Goal: Entertainment & Leisure: Browse casually

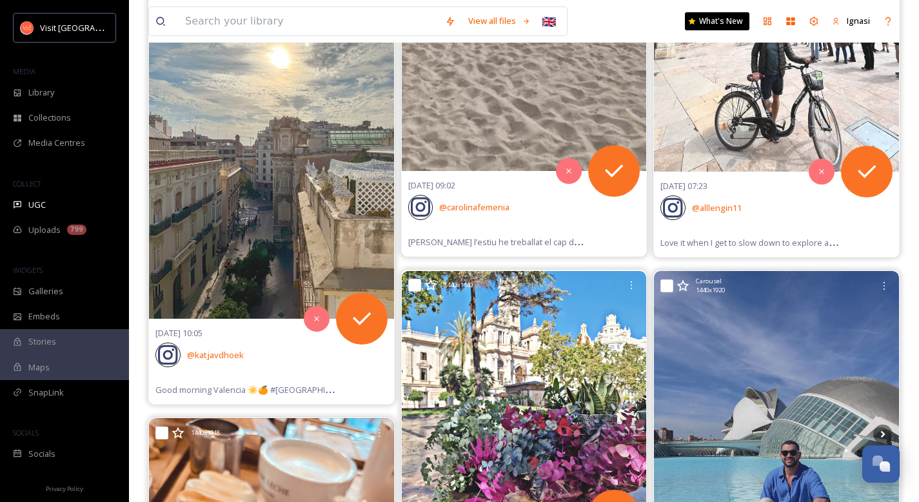
scroll to position [37303, 0]
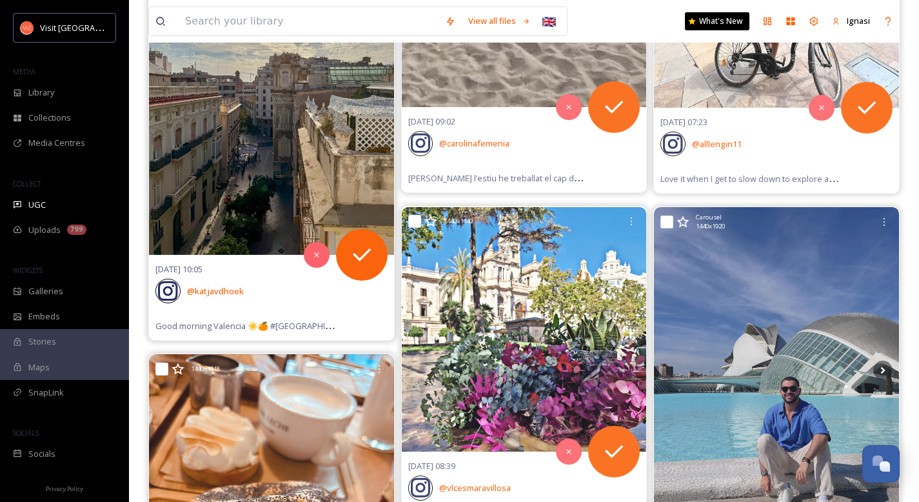
click at [256, 141] on img at bounding box center [271, 91] width 245 height 326
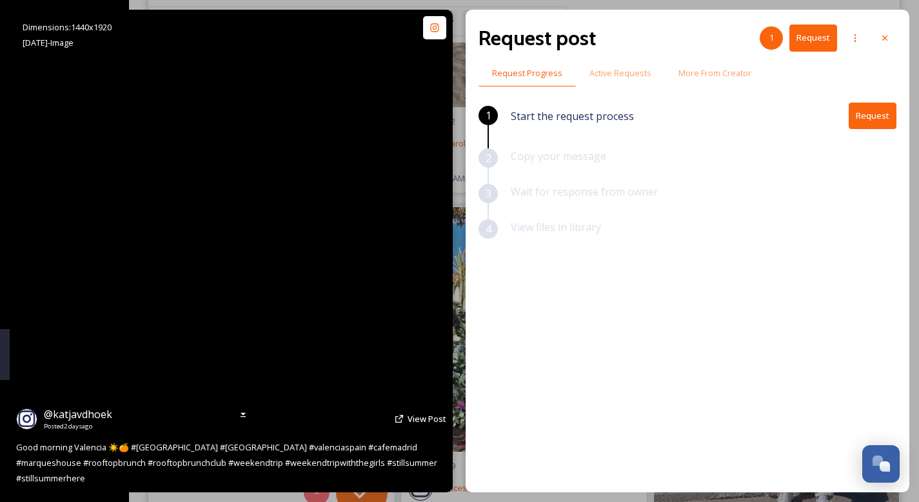
scroll to position [36878, 0]
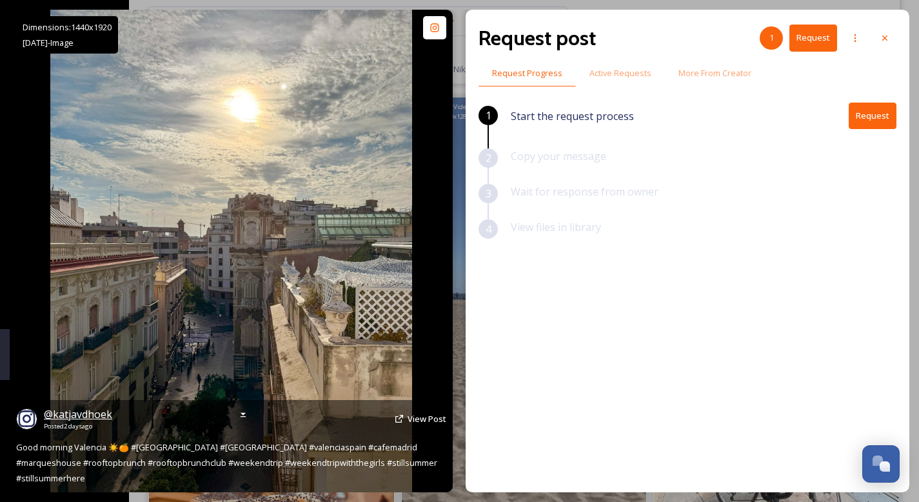
click at [94, 421] on span "@ katjavdhoek" at bounding box center [78, 414] width 68 height 14
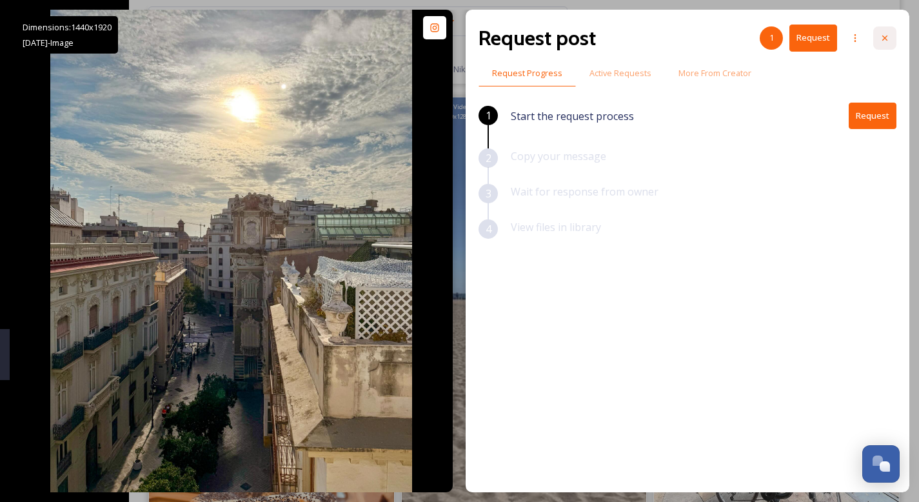
click at [884, 39] on icon at bounding box center [884, 38] width 10 height 10
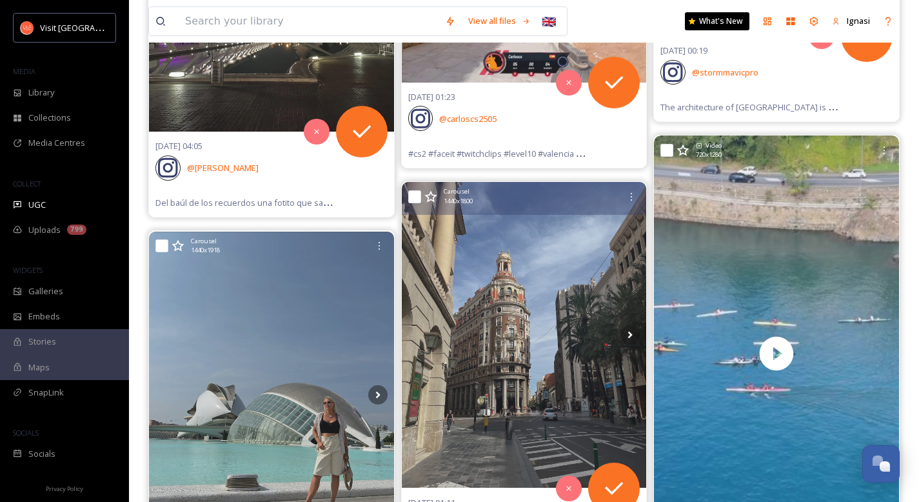
scroll to position [38802, 0]
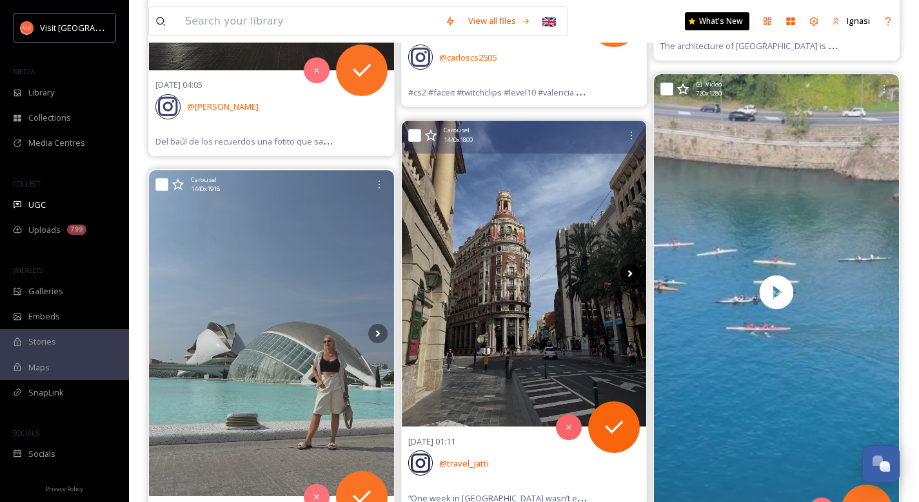
click at [631, 278] on icon at bounding box center [629, 273] width 19 height 19
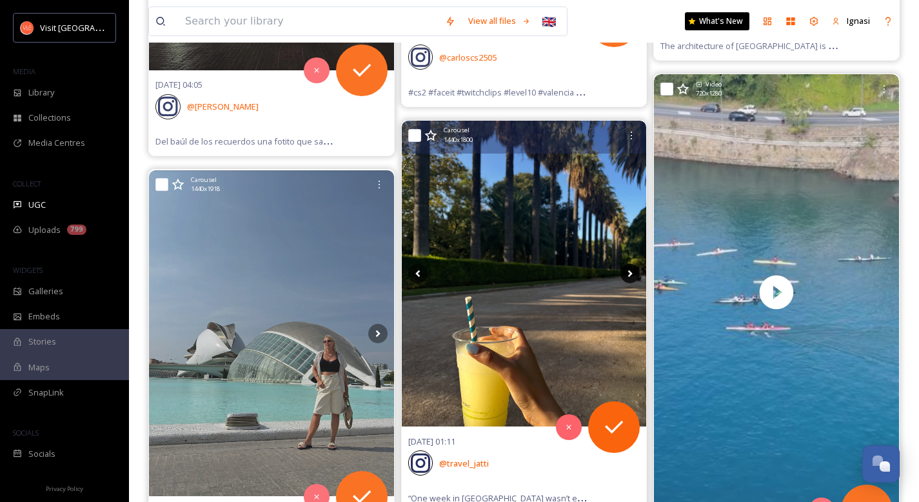
click at [630, 277] on icon at bounding box center [629, 273] width 19 height 19
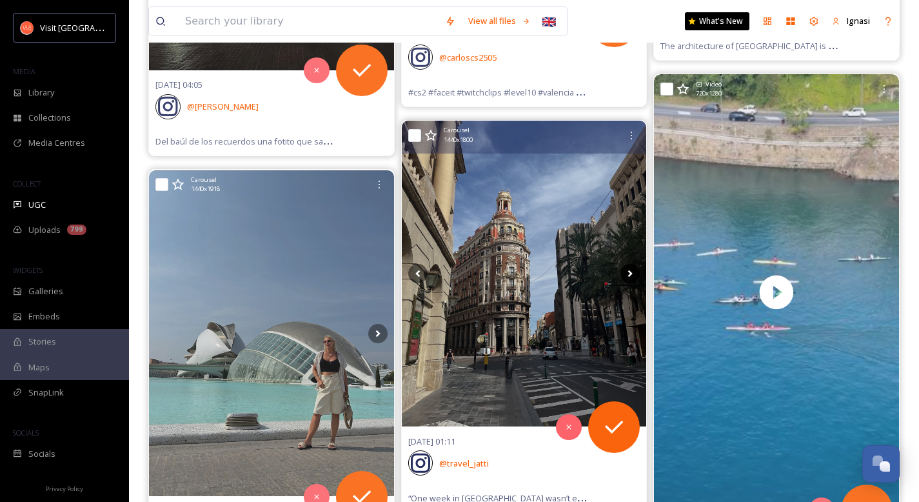
click at [630, 277] on icon at bounding box center [629, 273] width 19 height 19
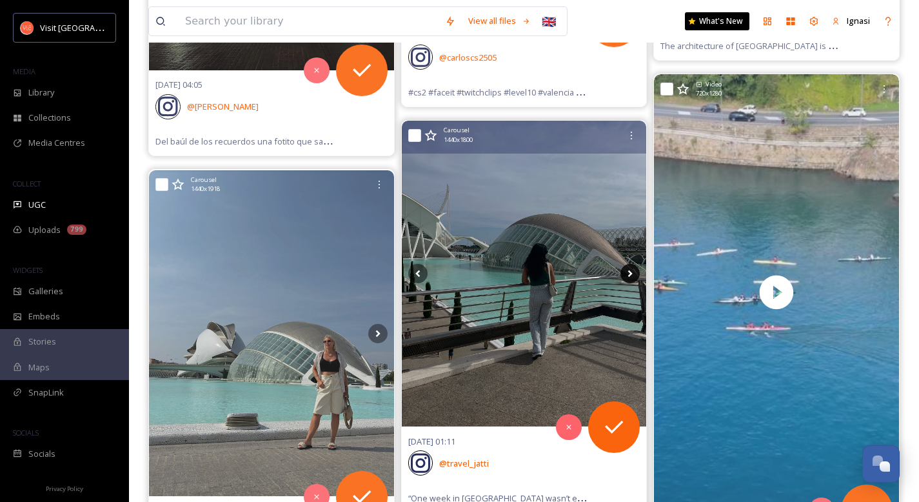
click at [630, 277] on icon at bounding box center [629, 273] width 19 height 19
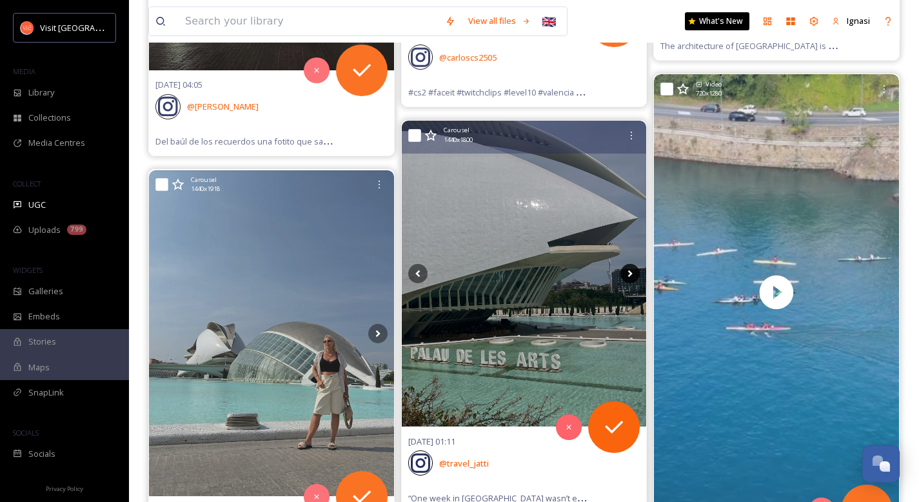
click at [630, 277] on icon at bounding box center [629, 273] width 19 height 19
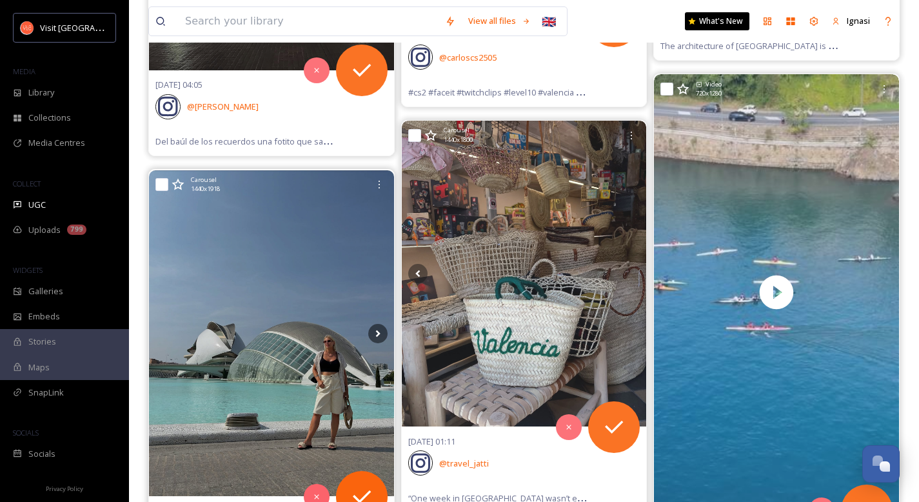
scroll to position [38908, 0]
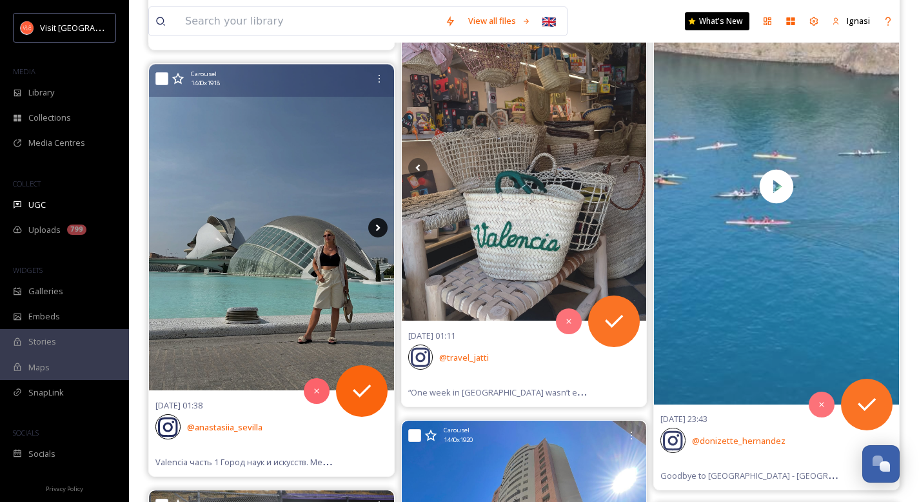
click at [380, 226] on icon at bounding box center [377, 227] width 19 height 19
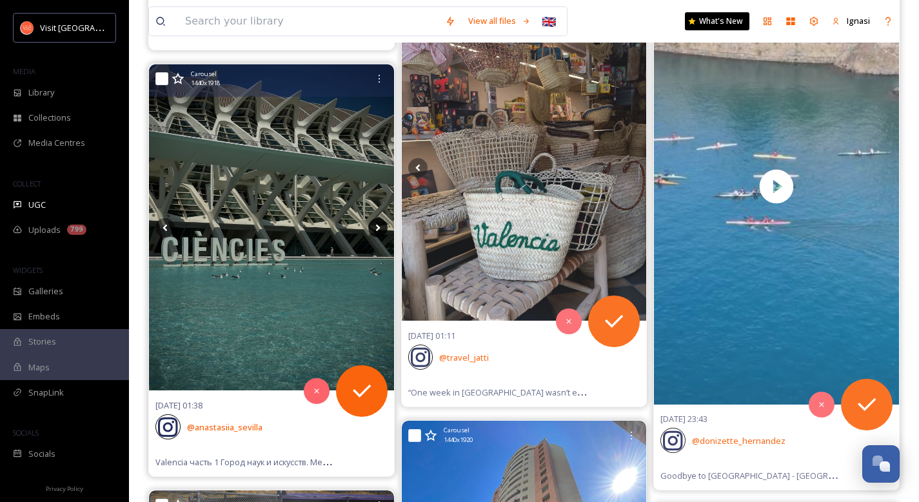
click at [380, 226] on icon at bounding box center [377, 227] width 19 height 19
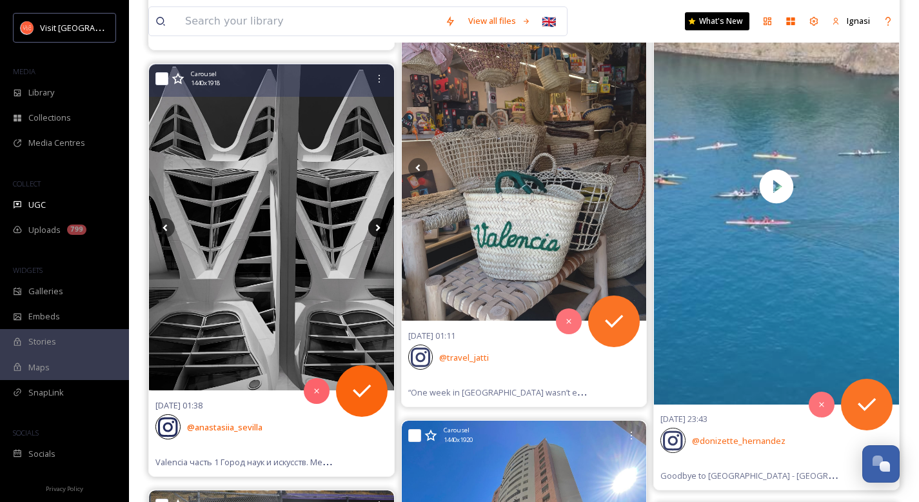
click at [380, 226] on icon at bounding box center [377, 227] width 19 height 19
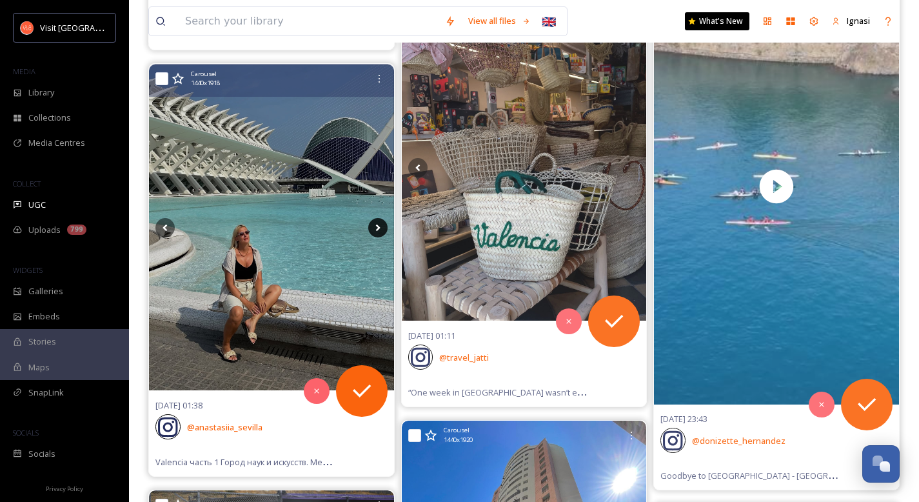
click at [375, 229] on icon at bounding box center [377, 227] width 5 height 7
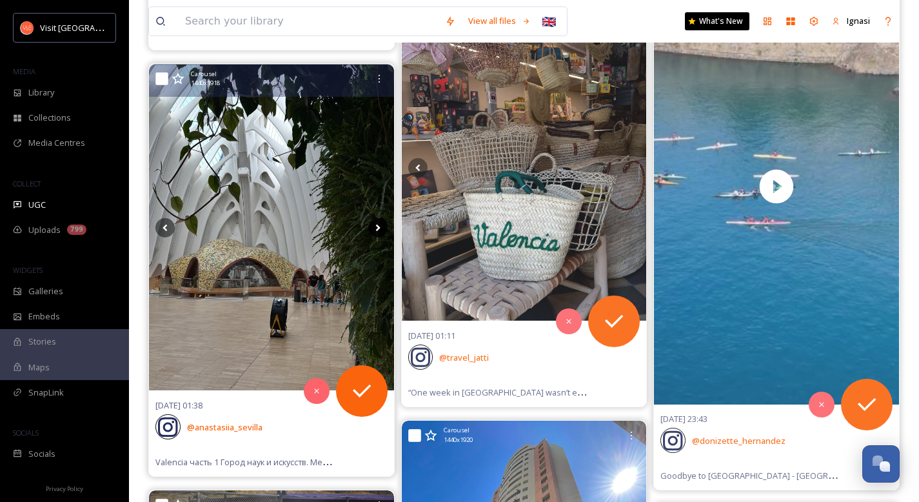
click at [375, 229] on icon at bounding box center [377, 227] width 5 height 7
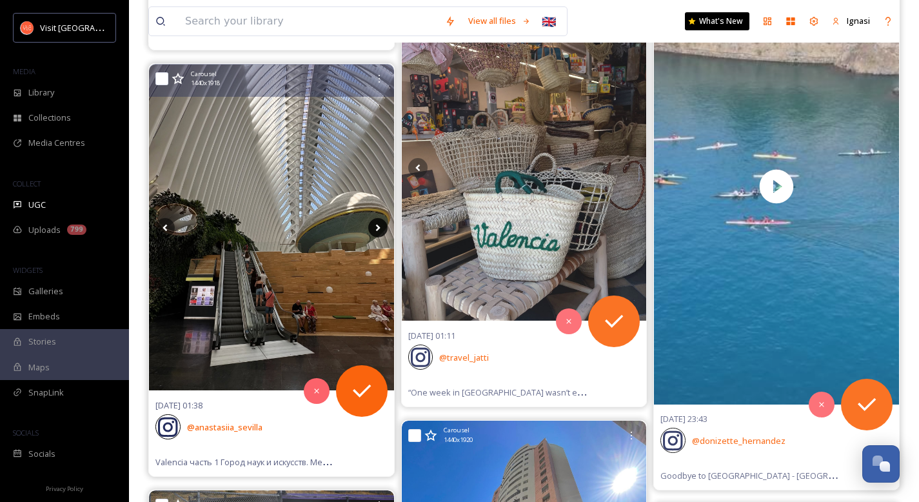
click at [375, 229] on icon at bounding box center [377, 227] width 5 height 7
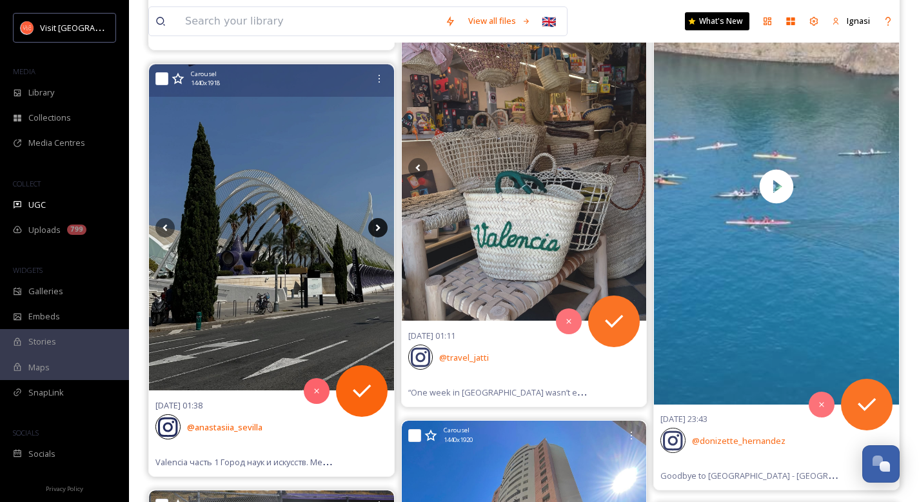
click at [375, 229] on icon at bounding box center [377, 227] width 5 height 7
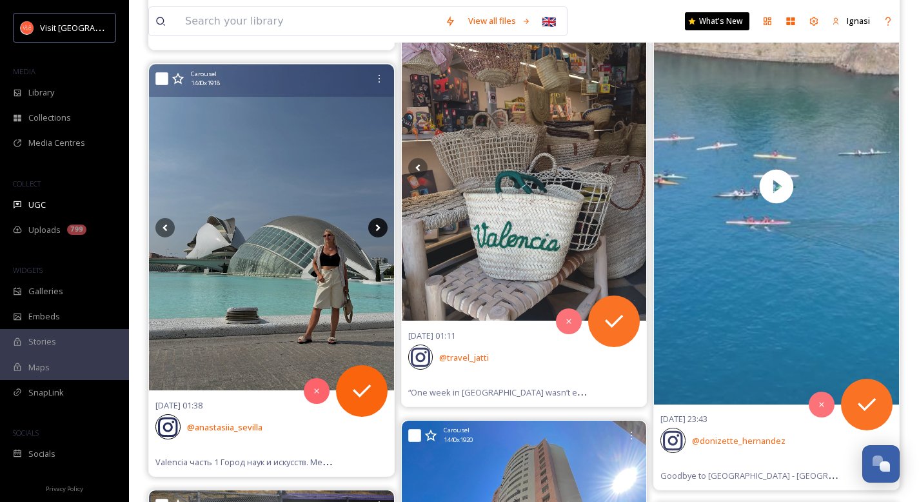
click at [375, 229] on icon at bounding box center [377, 227] width 5 height 7
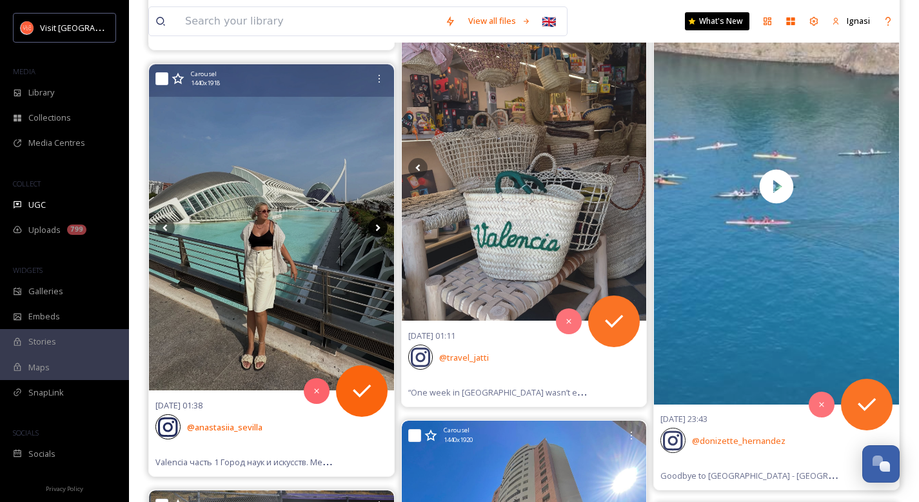
click at [375, 229] on icon at bounding box center [377, 227] width 5 height 7
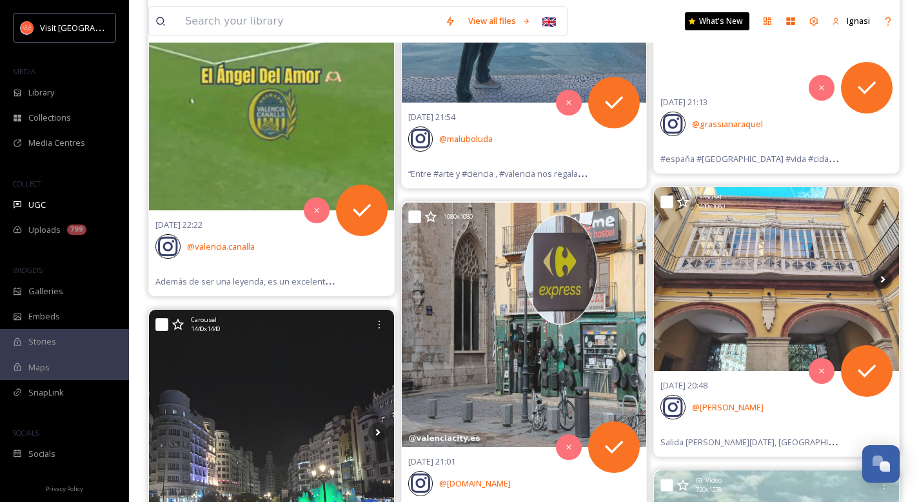
scroll to position [42453, 0]
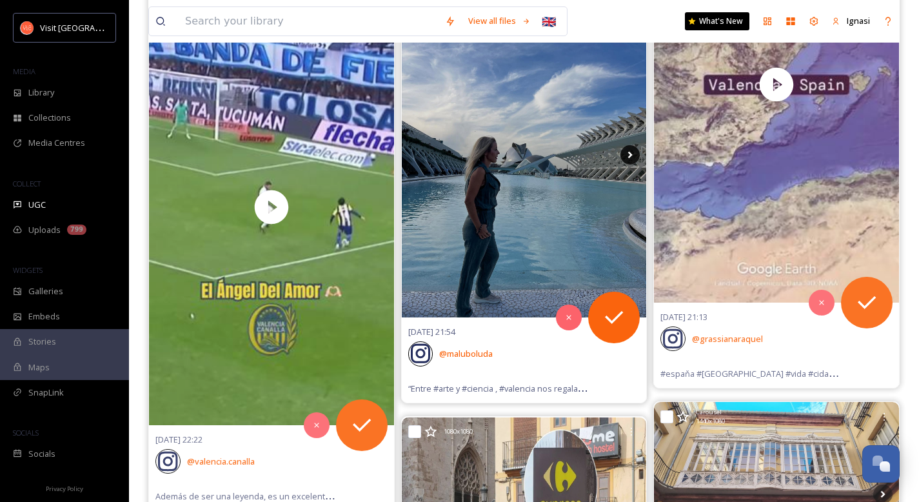
click at [630, 152] on icon at bounding box center [629, 154] width 19 height 19
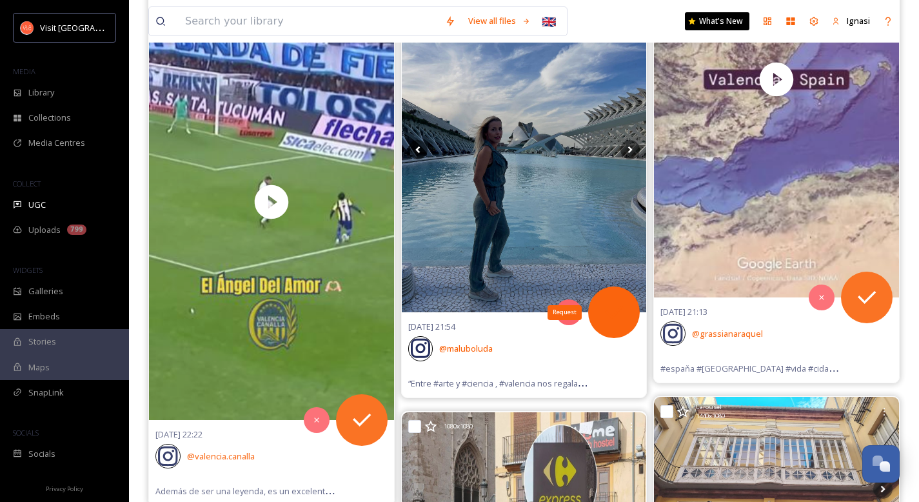
scroll to position [42695, 0]
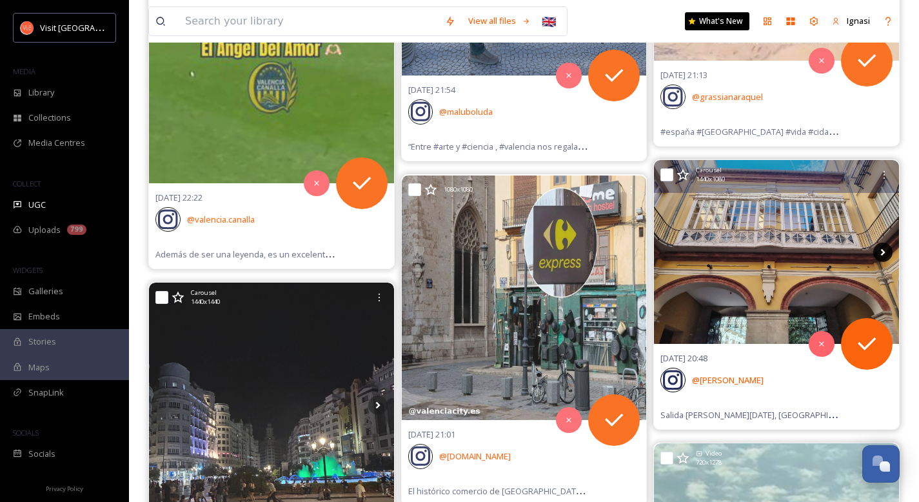
click at [881, 249] on icon at bounding box center [883, 251] width 5 height 7
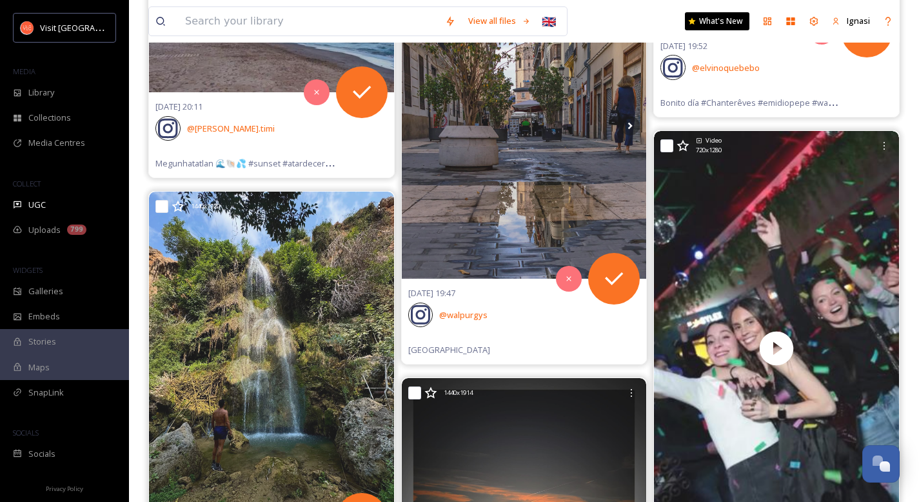
scroll to position [44800, 0]
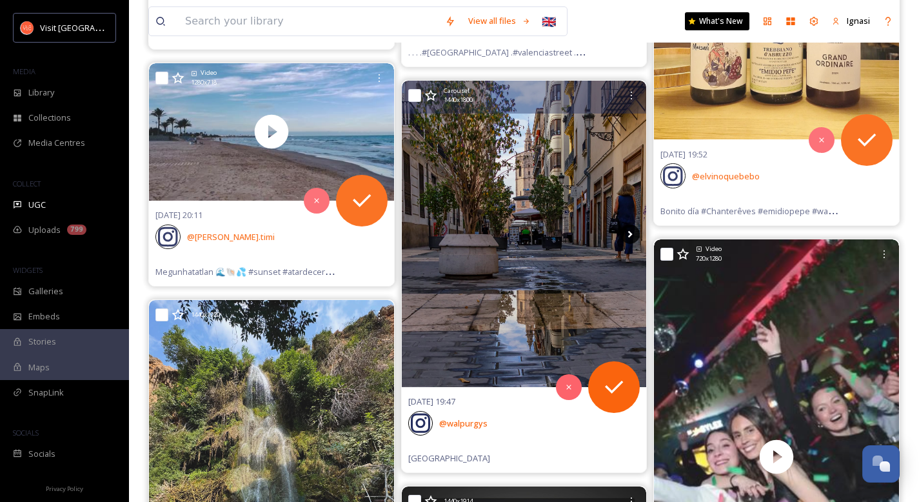
click at [630, 233] on icon at bounding box center [630, 233] width 5 height 7
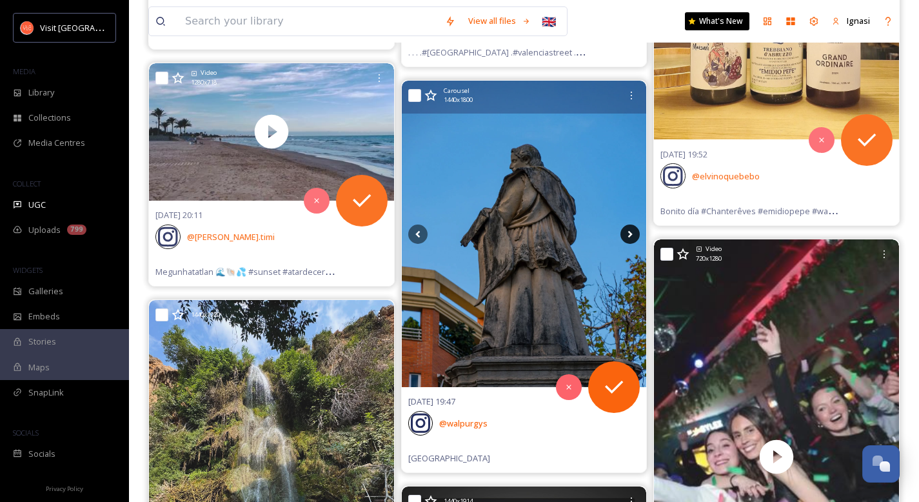
click at [630, 233] on icon at bounding box center [630, 233] width 5 height 7
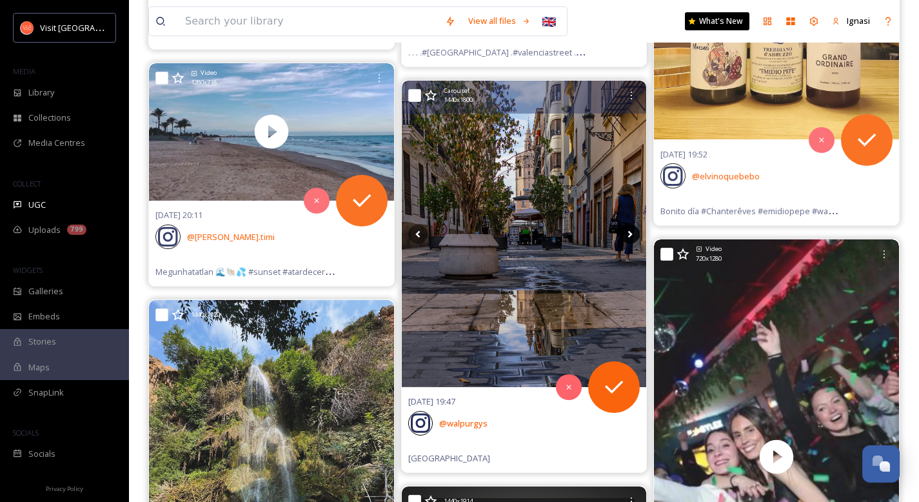
click at [630, 233] on icon at bounding box center [630, 233] width 5 height 7
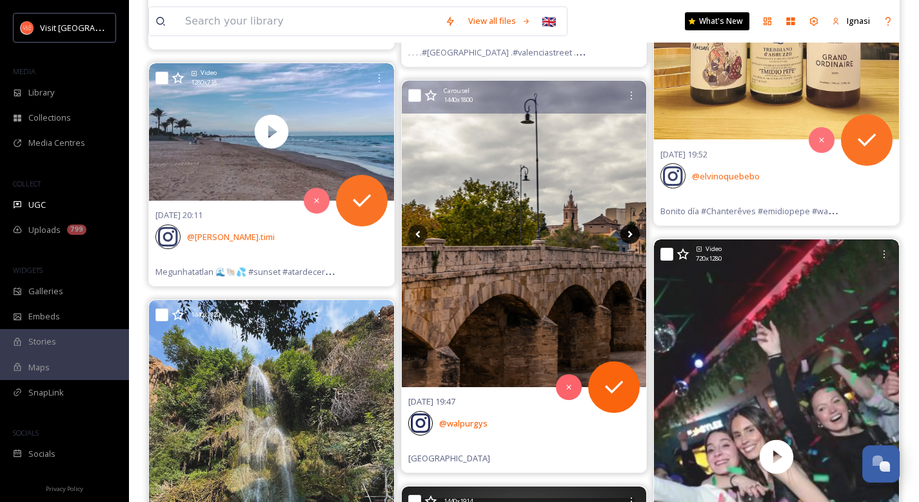
click at [630, 233] on icon at bounding box center [630, 233] width 5 height 7
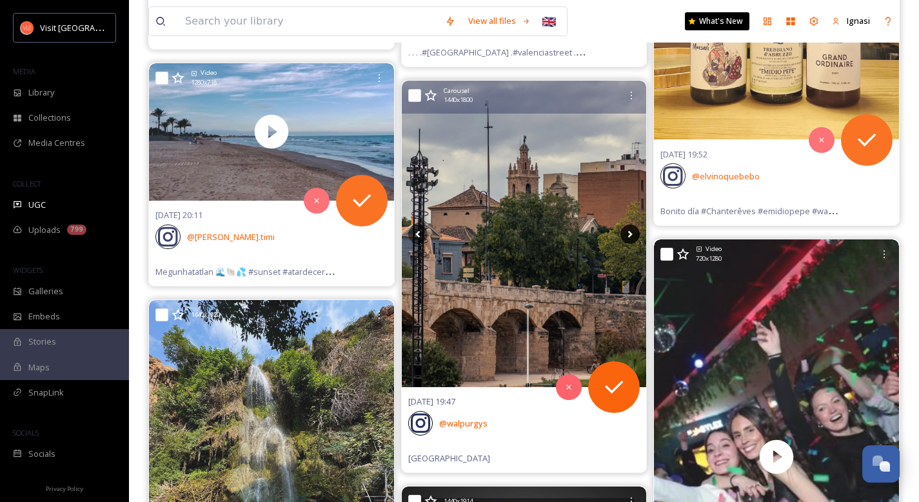
click at [630, 235] on icon at bounding box center [630, 233] width 5 height 7
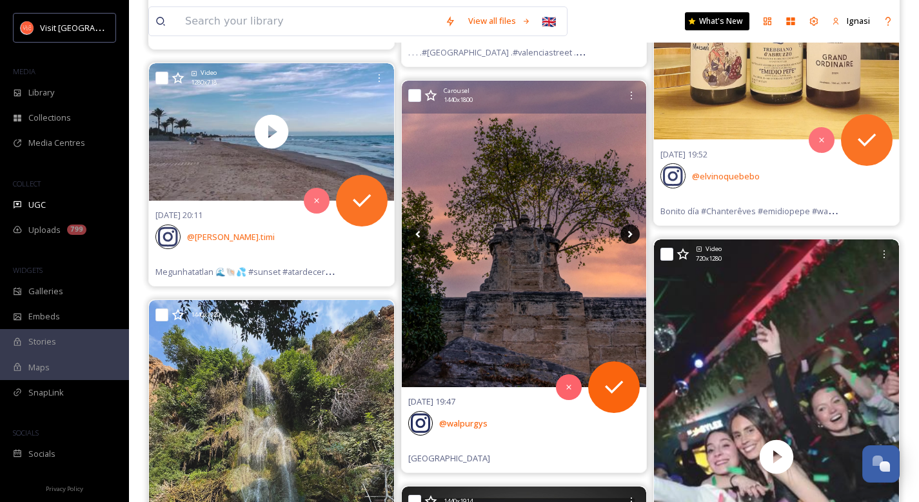
click at [630, 235] on icon at bounding box center [630, 233] width 5 height 7
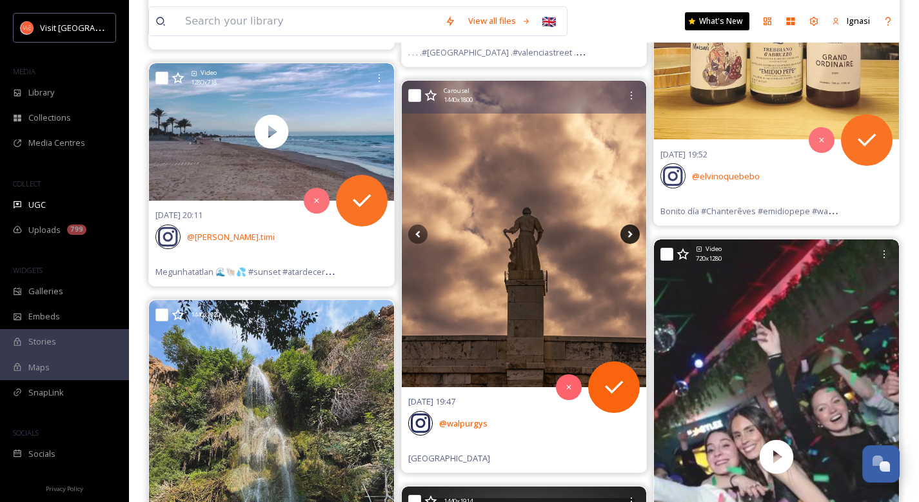
click at [630, 235] on icon at bounding box center [630, 233] width 5 height 7
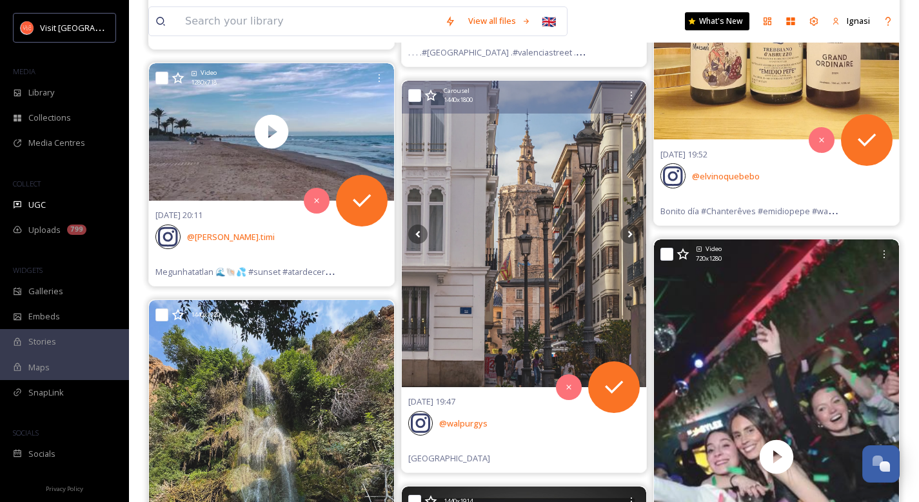
scroll to position [45550, 0]
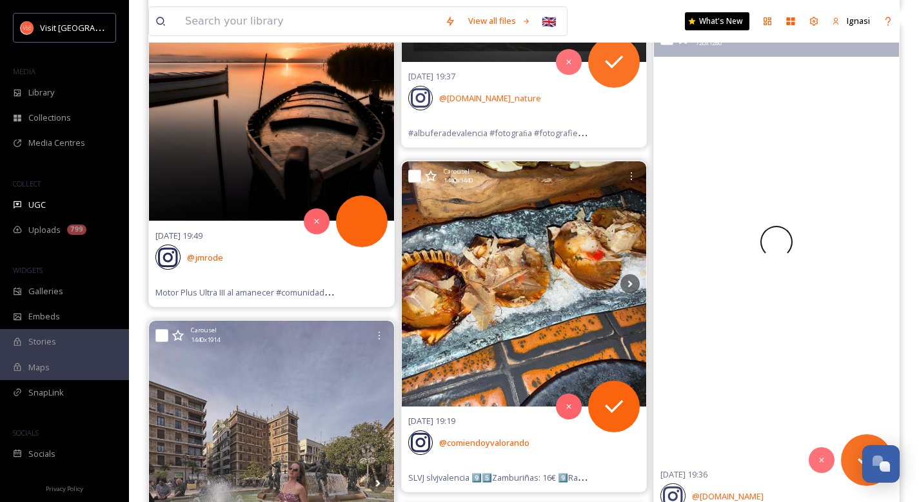
click at [373, 229] on icon at bounding box center [362, 221] width 26 height 26
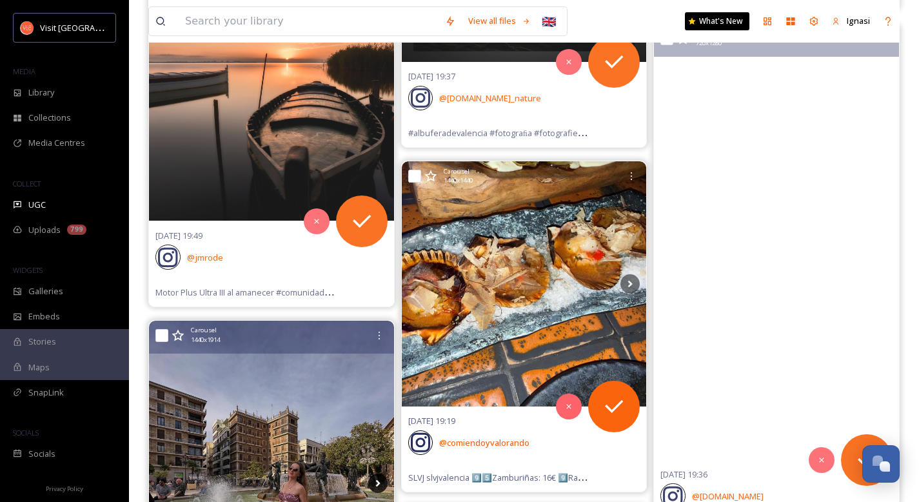
scroll to position [45800, 0]
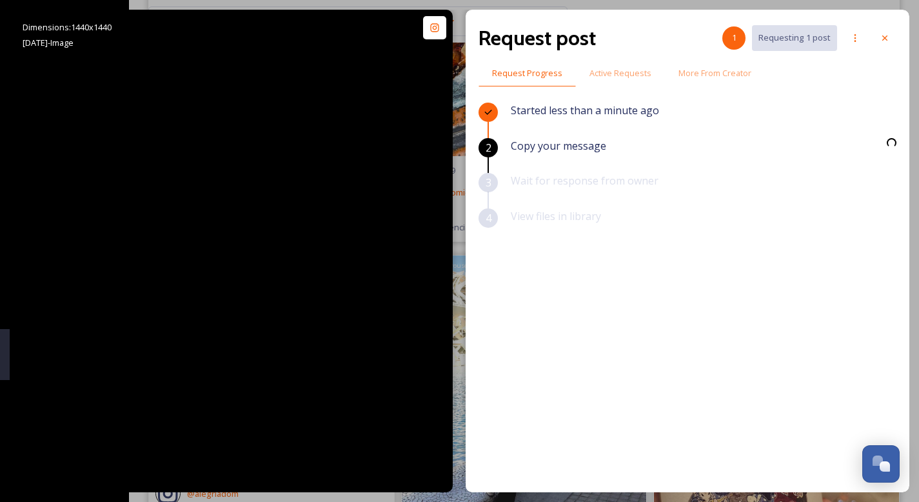
scroll to position [45456, 0]
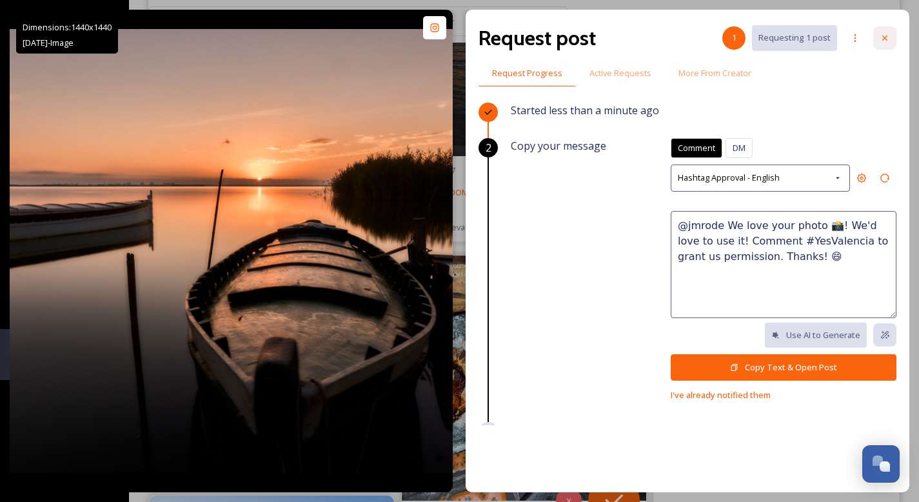
click at [877, 44] on div at bounding box center [884, 37] width 23 height 23
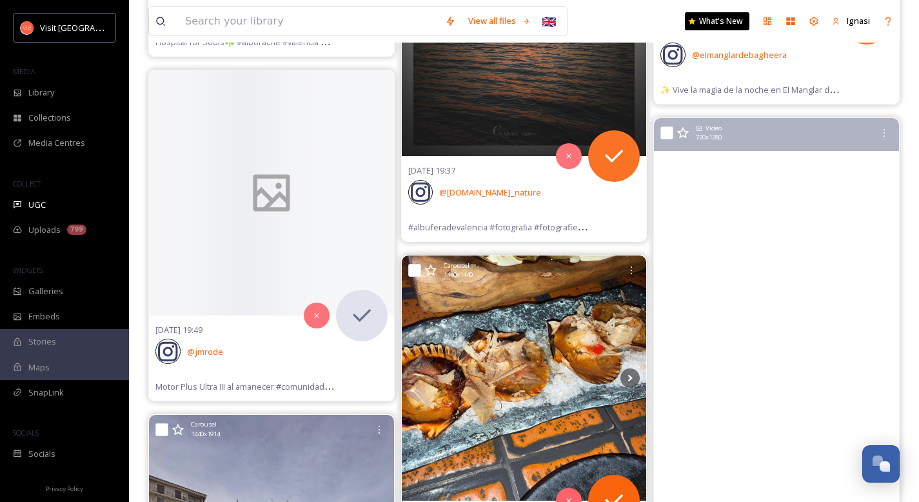
scroll to position [45800, 0]
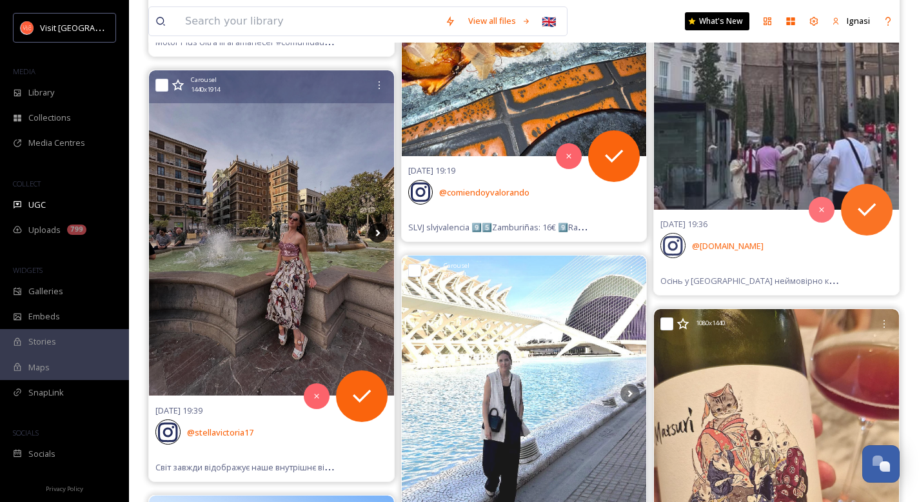
click at [382, 235] on icon at bounding box center [377, 232] width 19 height 19
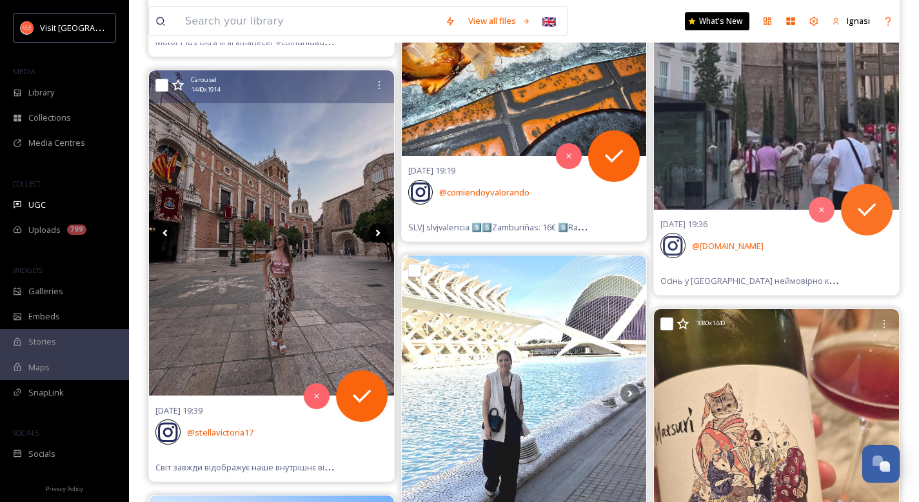
click at [378, 235] on icon at bounding box center [377, 232] width 19 height 19
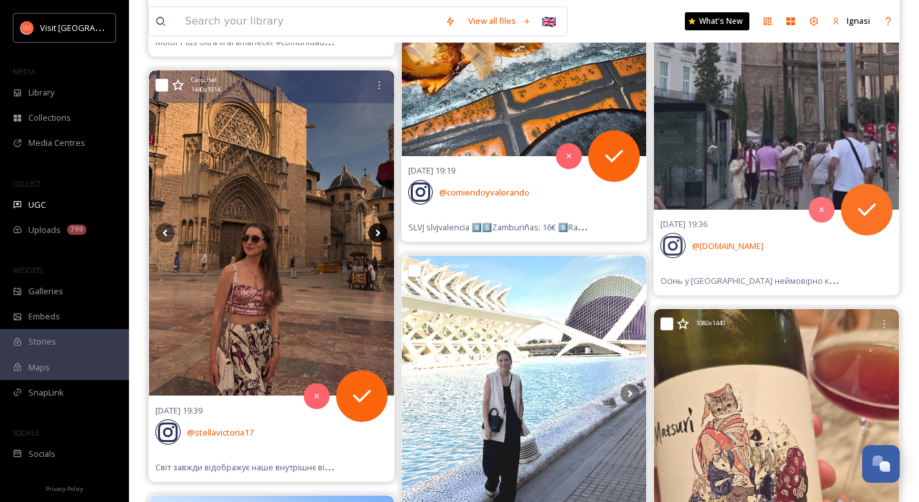
click at [378, 235] on icon at bounding box center [377, 232] width 19 height 19
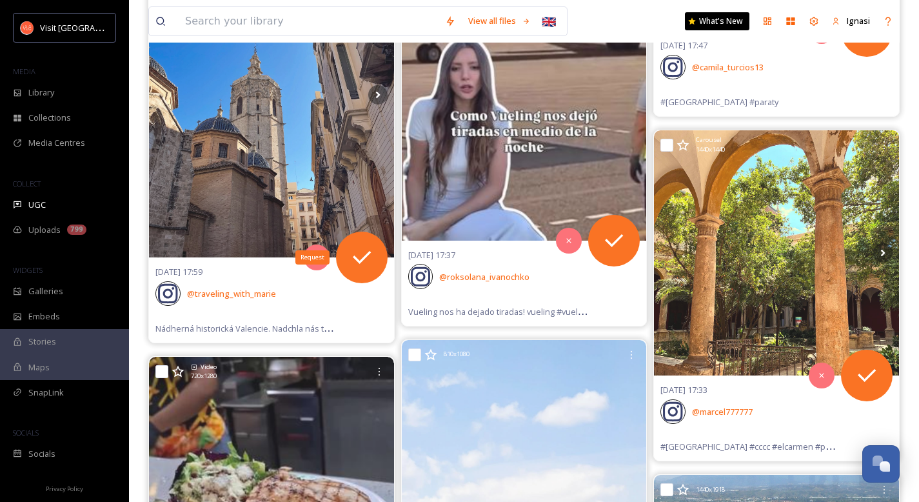
scroll to position [49659, 0]
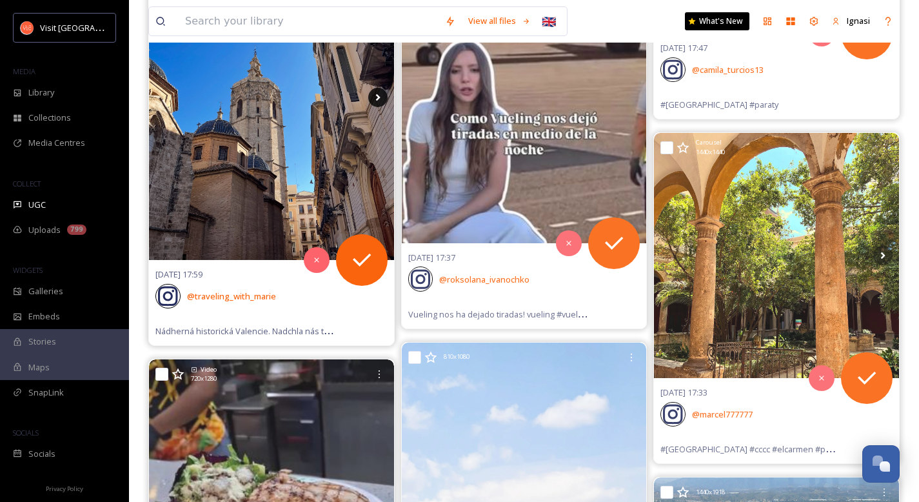
click at [378, 100] on icon at bounding box center [377, 97] width 19 height 19
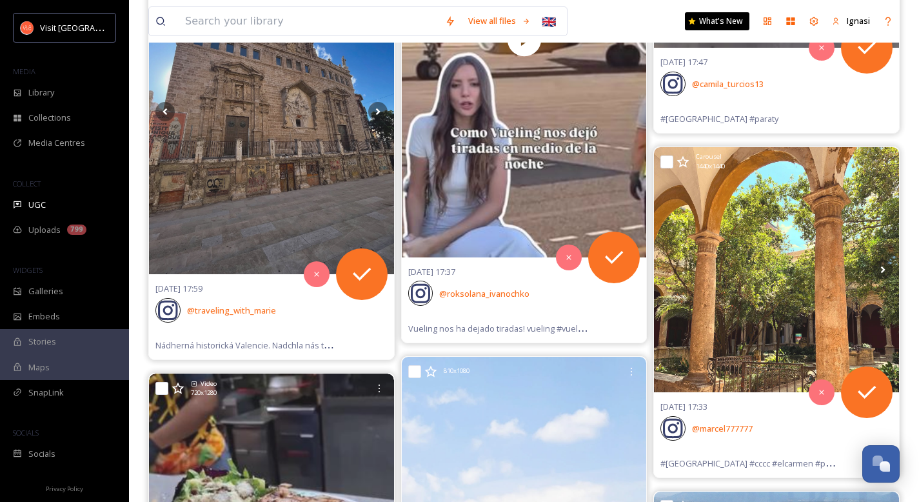
scroll to position [49600, 0]
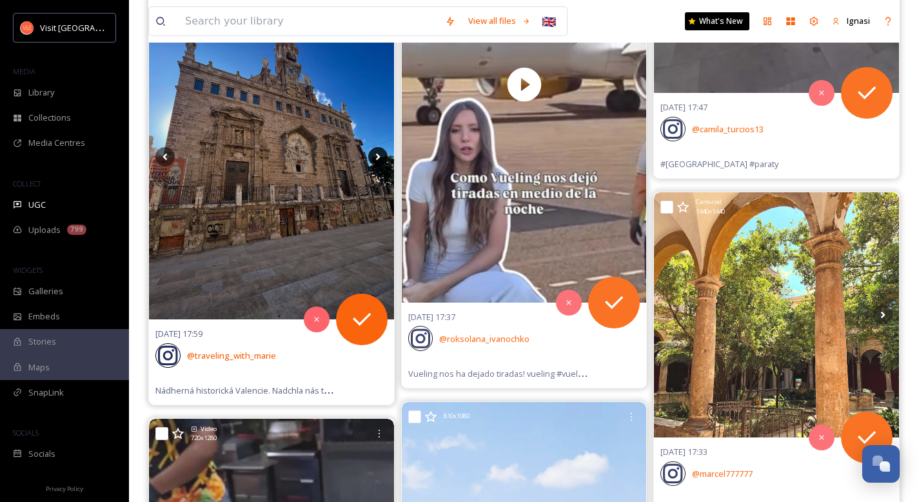
click at [383, 162] on icon at bounding box center [377, 156] width 19 height 19
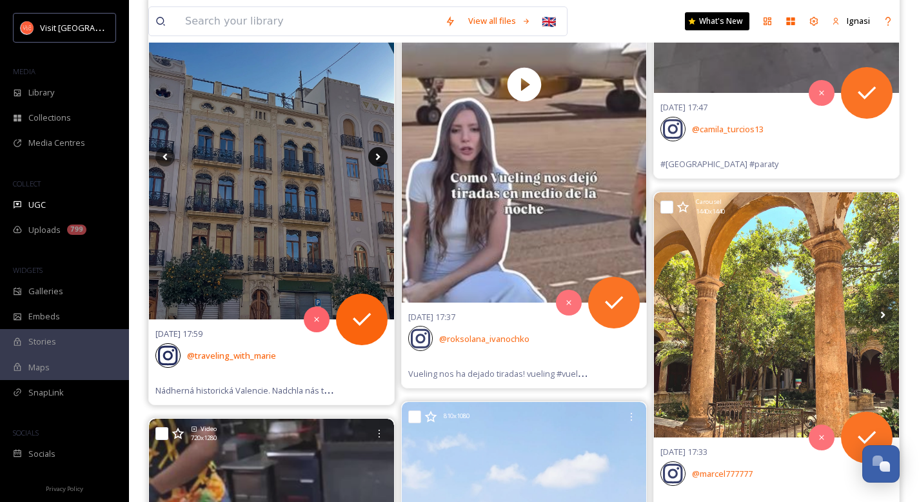
click at [383, 162] on icon at bounding box center [377, 156] width 19 height 19
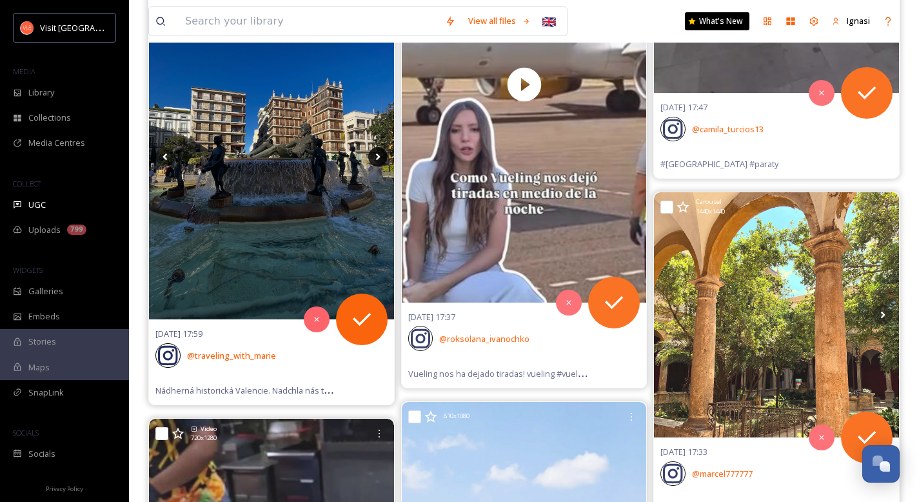
click at [380, 160] on icon at bounding box center [377, 156] width 19 height 19
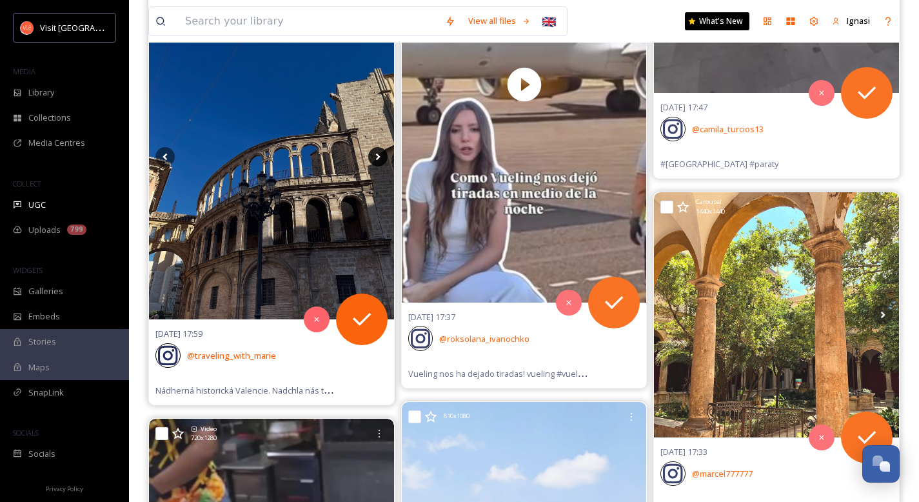
click at [380, 160] on icon at bounding box center [377, 156] width 19 height 19
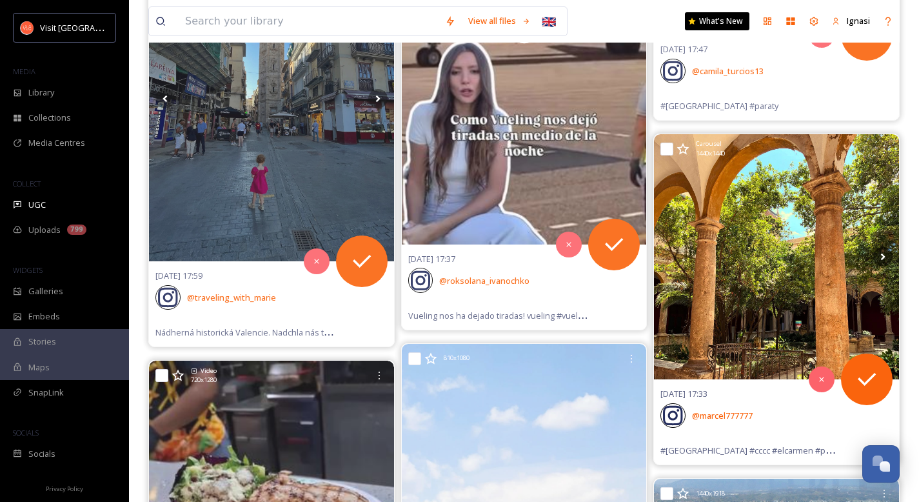
scroll to position [49659, 0]
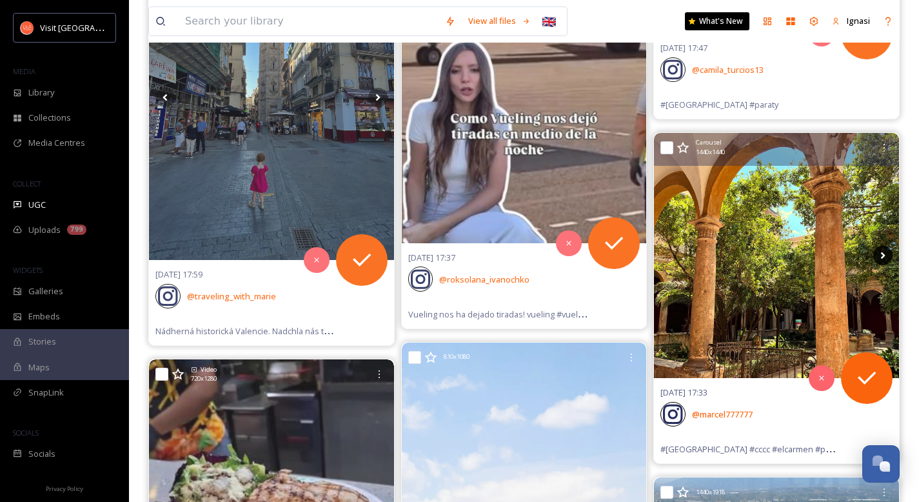
click at [879, 255] on icon at bounding box center [882, 255] width 19 height 19
click at [879, 256] on icon at bounding box center [882, 255] width 19 height 19
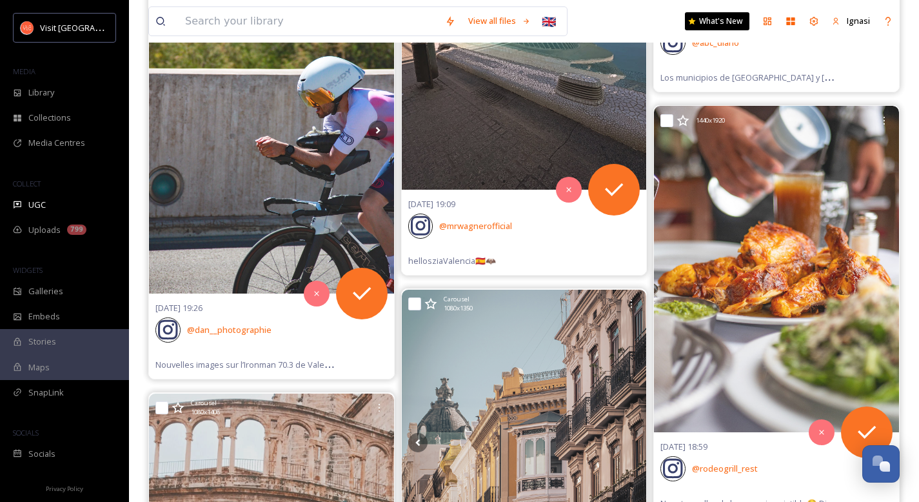
scroll to position [0, 0]
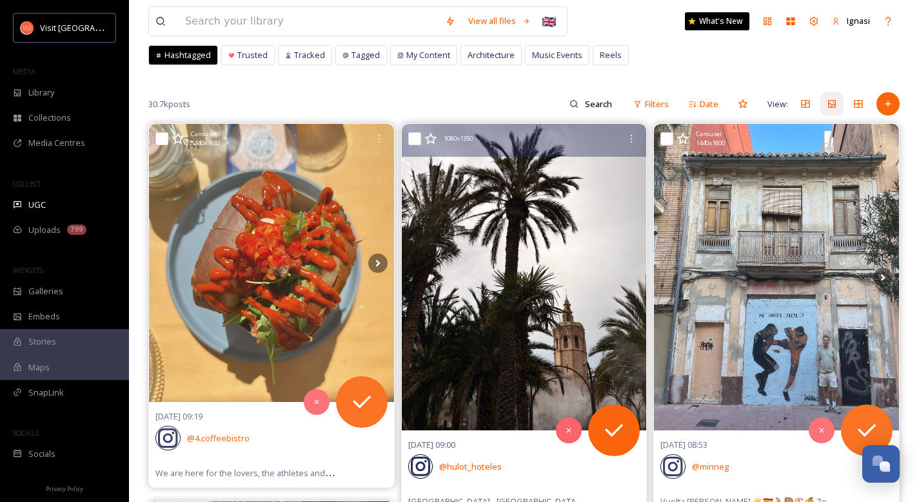
scroll to position [101, 0]
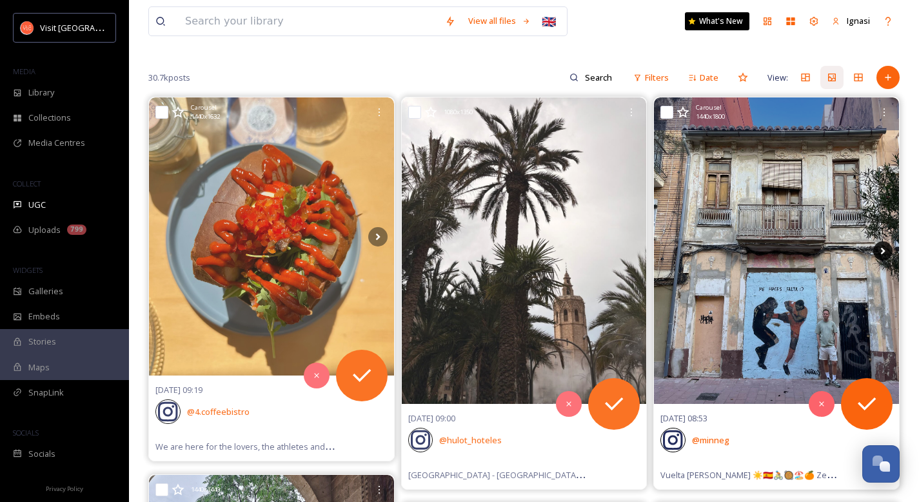
click at [887, 250] on icon at bounding box center [882, 250] width 19 height 19
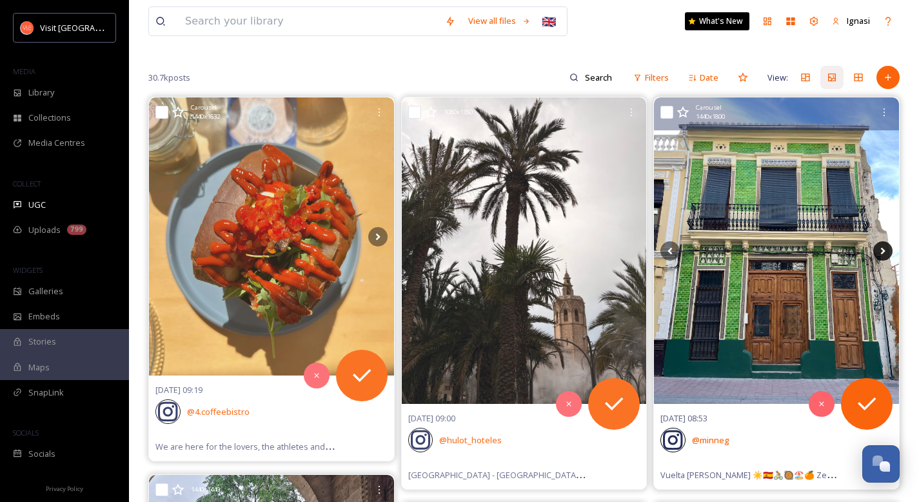
click at [884, 252] on icon at bounding box center [882, 250] width 19 height 19
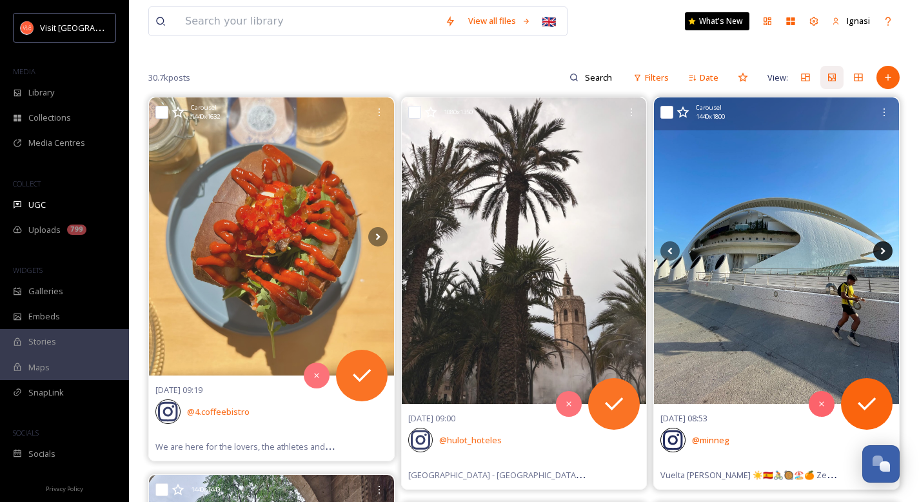
click at [884, 252] on icon at bounding box center [882, 250] width 19 height 19
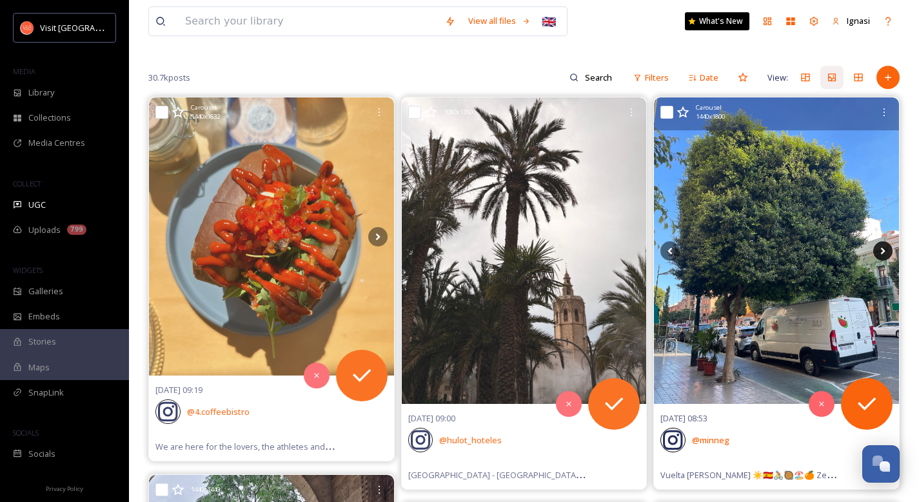
click at [884, 252] on icon at bounding box center [882, 250] width 19 height 19
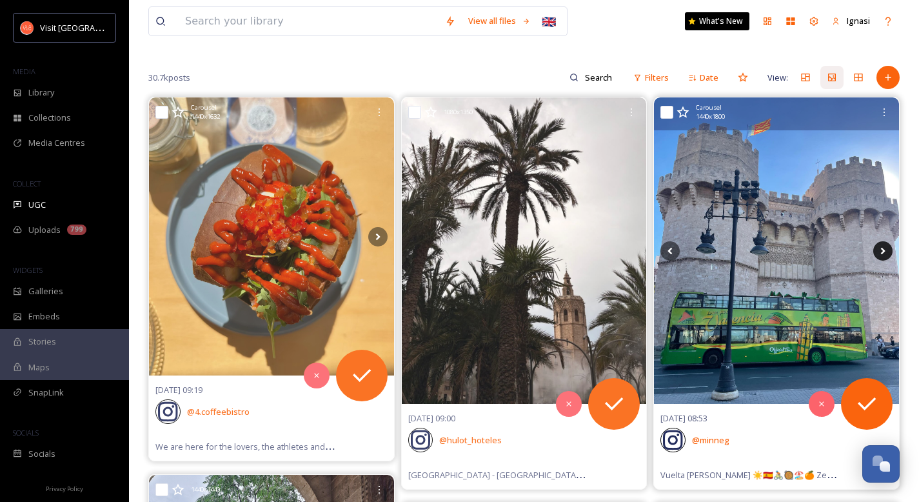
click at [884, 252] on icon at bounding box center [882, 250] width 19 height 19
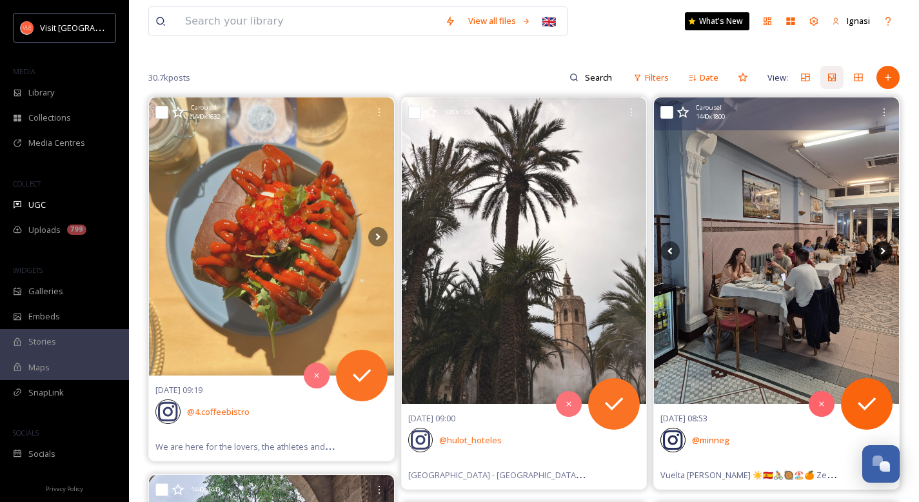
click at [884, 252] on icon at bounding box center [882, 250] width 19 height 19
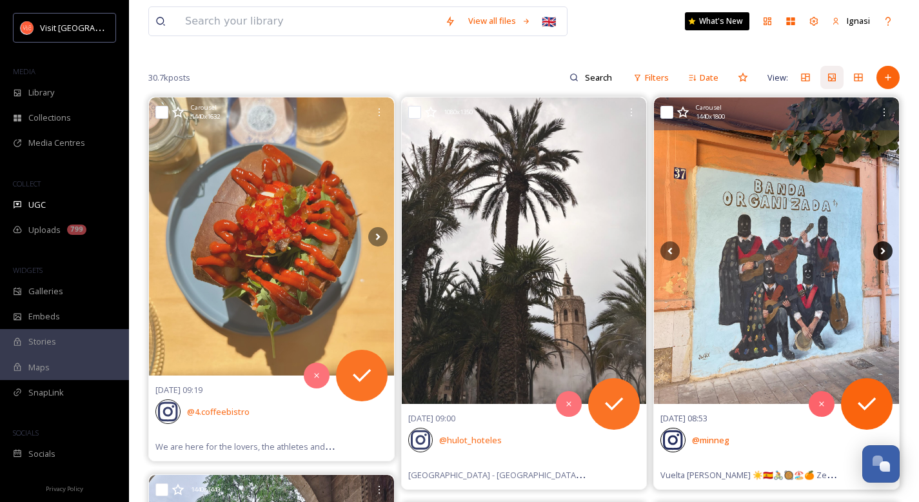
click at [884, 252] on icon at bounding box center [882, 250] width 19 height 19
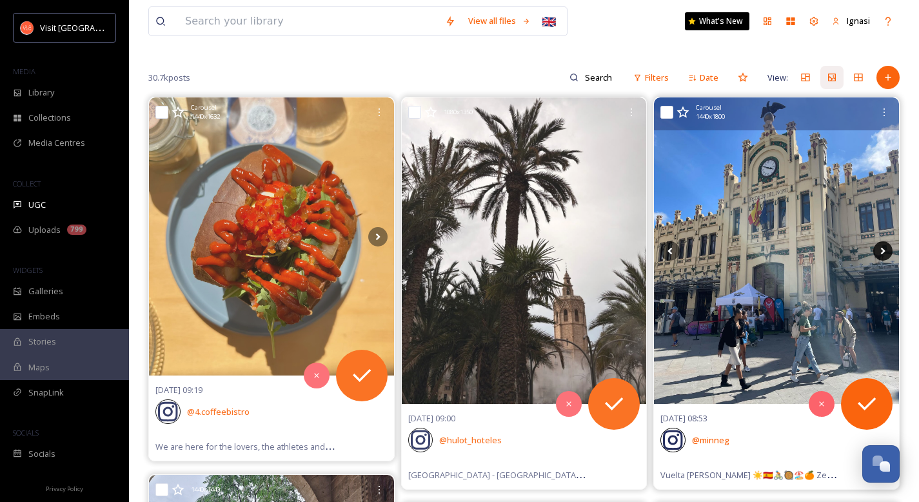
click at [884, 252] on icon at bounding box center [882, 250] width 19 height 19
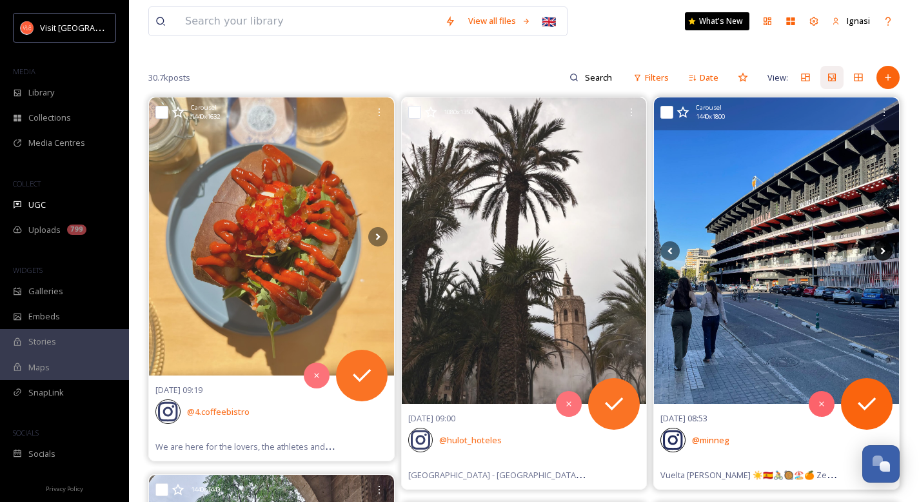
click at [884, 252] on icon at bounding box center [882, 250] width 19 height 19
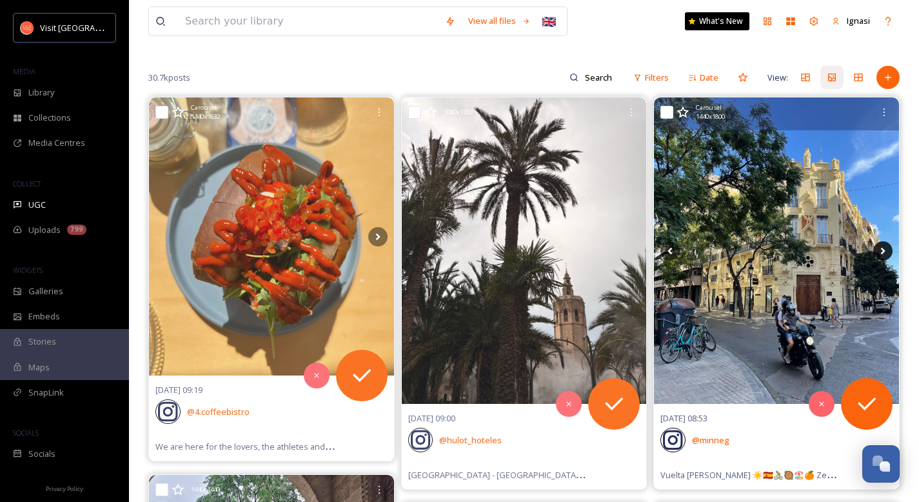
click at [884, 252] on icon at bounding box center [882, 250] width 19 height 19
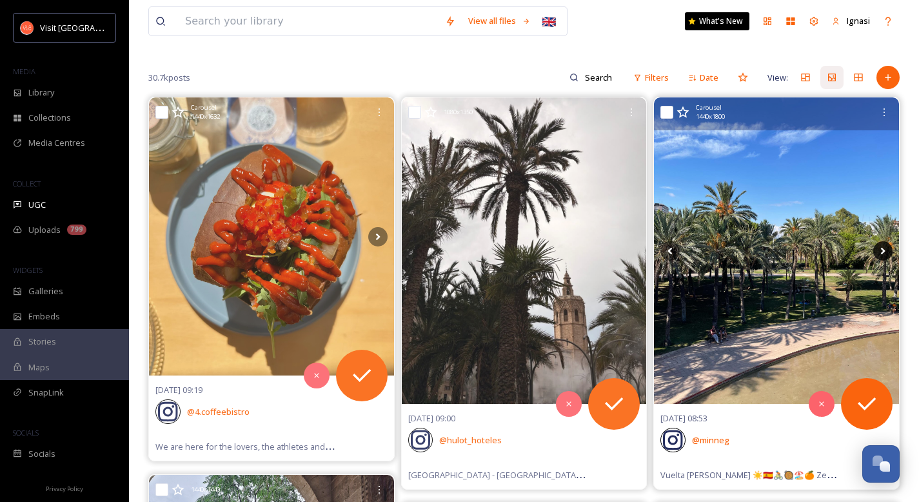
click at [884, 252] on icon at bounding box center [882, 250] width 19 height 19
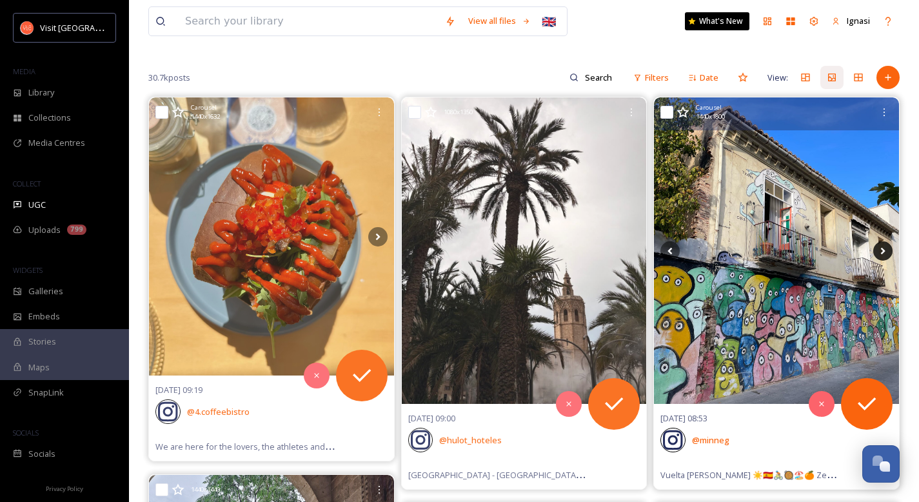
click at [884, 252] on icon at bounding box center [882, 250] width 19 height 19
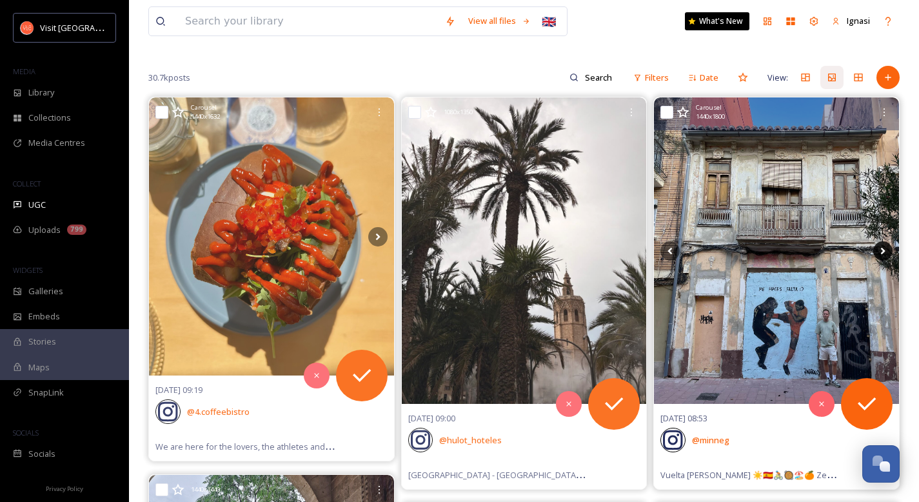
click at [884, 252] on icon at bounding box center [882, 250] width 19 height 19
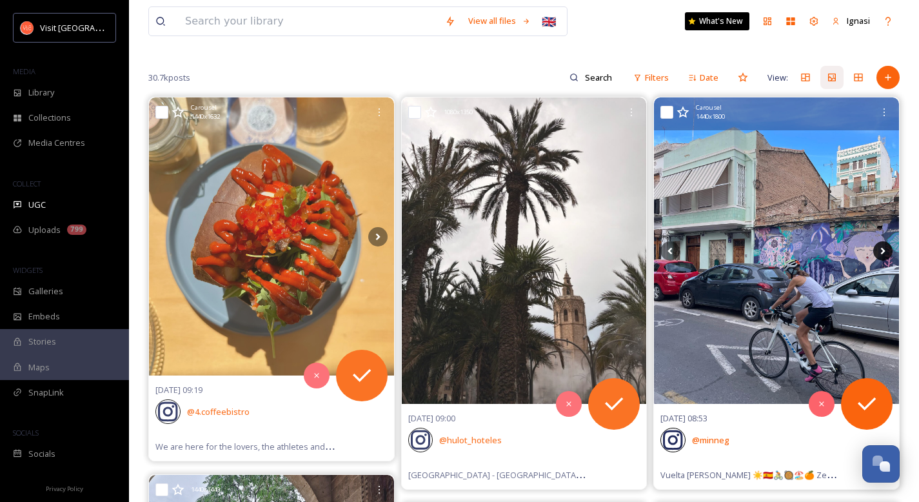
click at [884, 252] on icon at bounding box center [882, 250] width 19 height 19
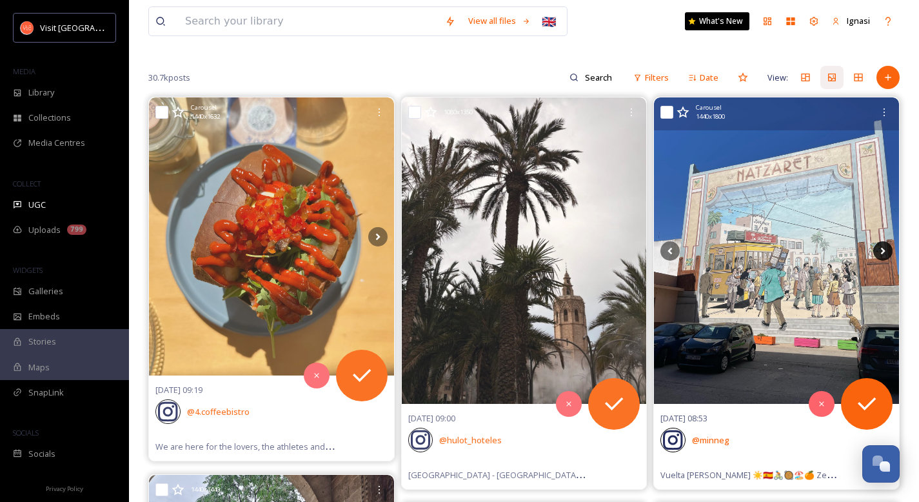
click at [884, 252] on icon at bounding box center [882, 250] width 19 height 19
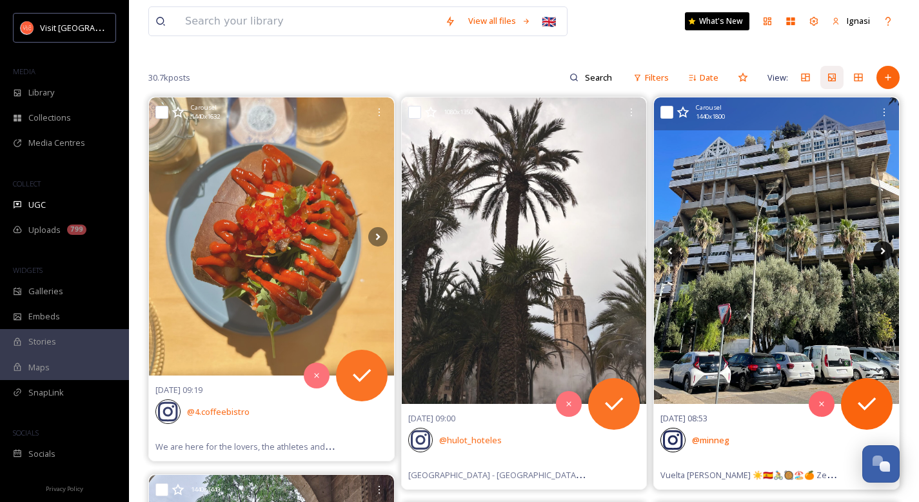
click at [884, 252] on icon at bounding box center [882, 250] width 19 height 19
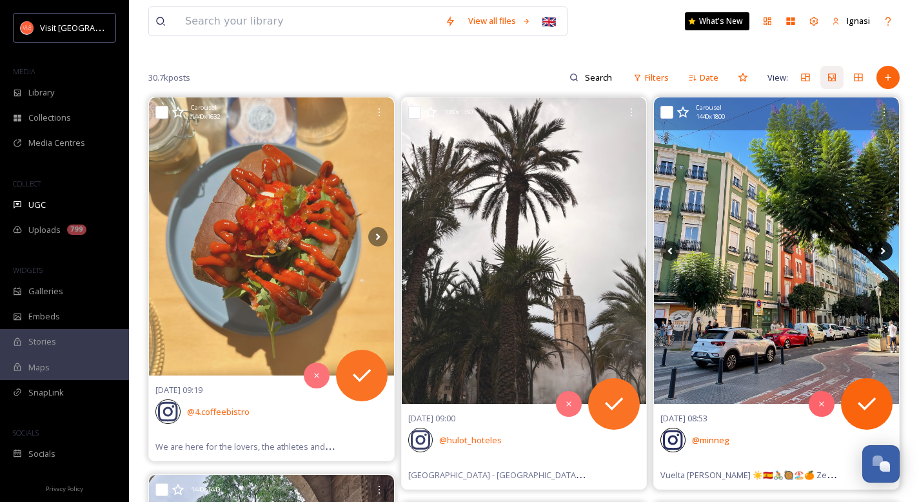
click at [884, 252] on icon at bounding box center [882, 250] width 19 height 19
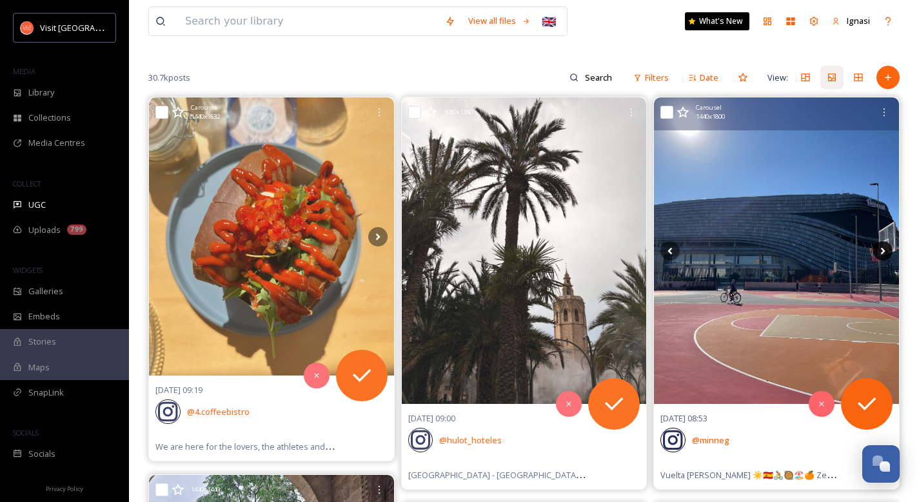
click at [884, 252] on icon at bounding box center [882, 250] width 19 height 19
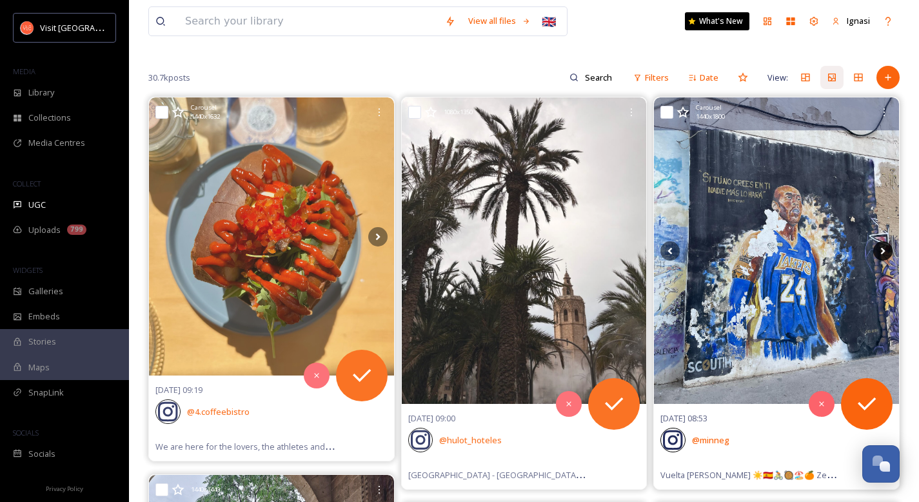
click at [884, 252] on icon at bounding box center [882, 250] width 19 height 19
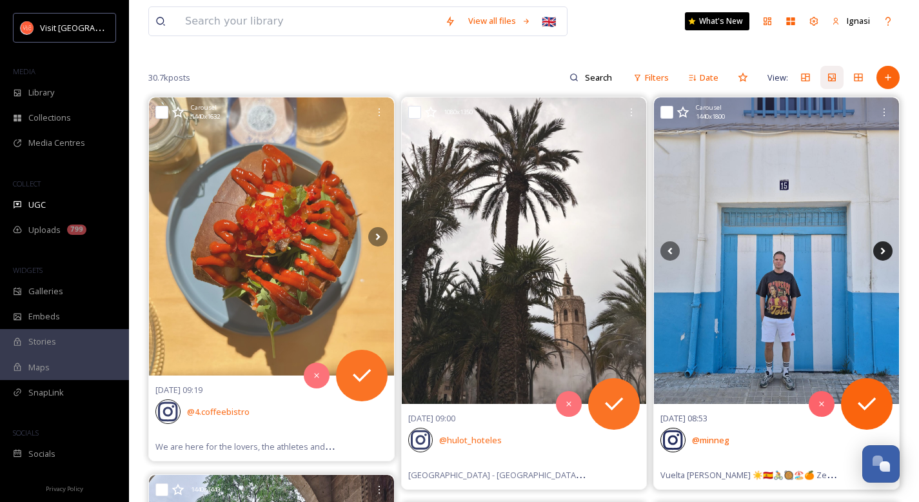
click at [884, 252] on icon at bounding box center [882, 250] width 19 height 19
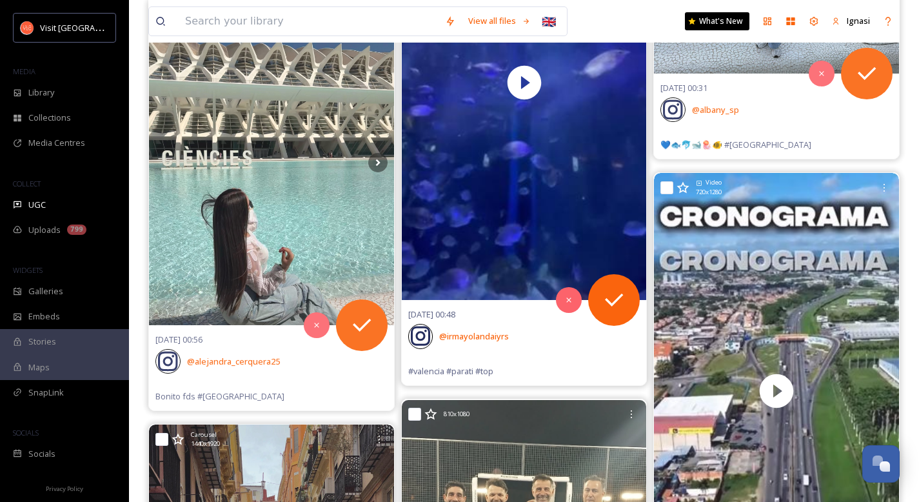
scroll to position [4031, 0]
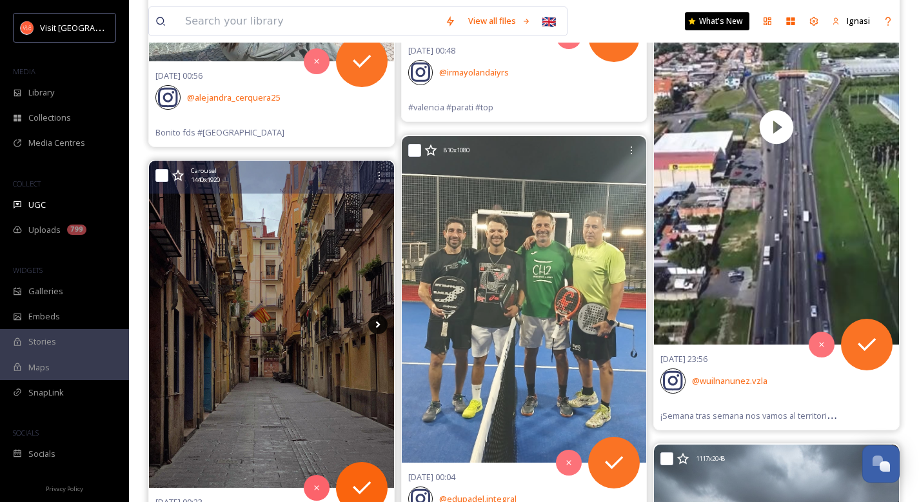
click at [376, 324] on icon at bounding box center [377, 324] width 19 height 19
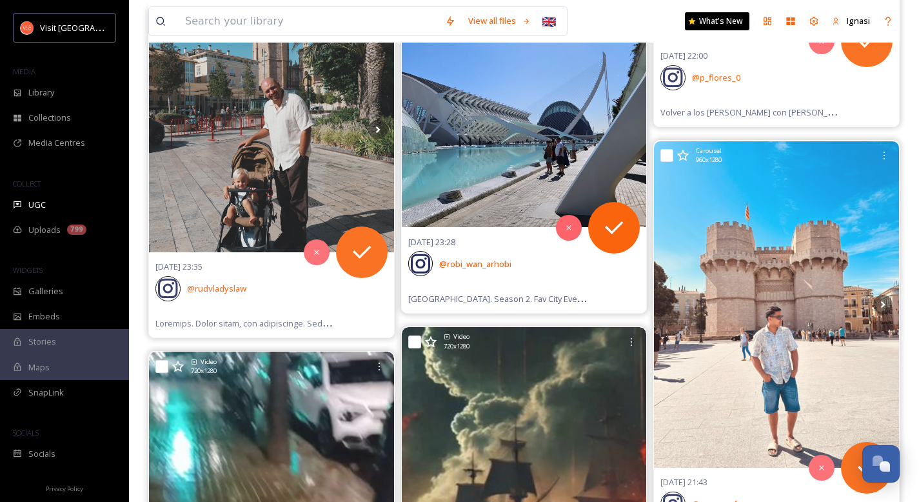
scroll to position [5300, 0]
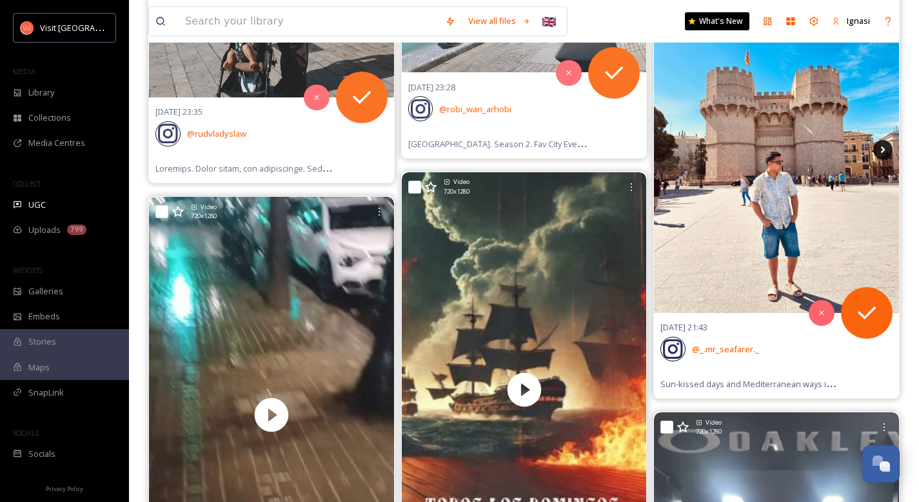
click at [876, 151] on icon at bounding box center [882, 149] width 19 height 19
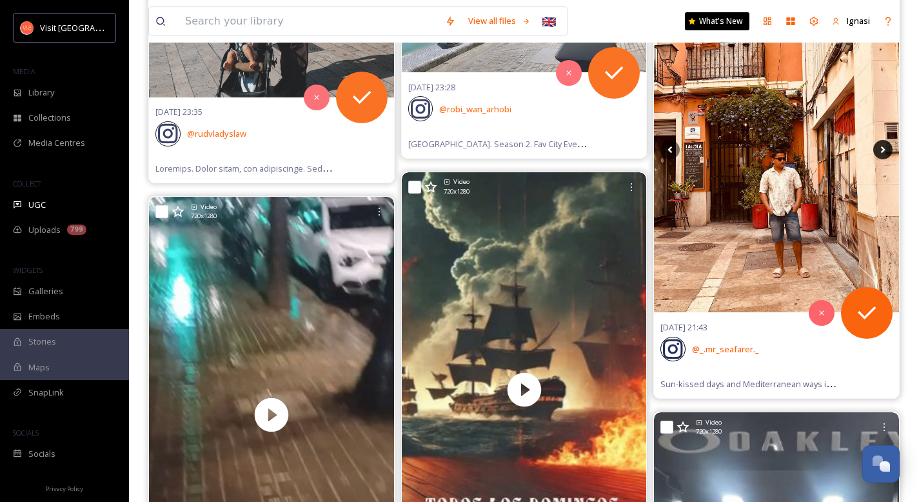
click at [876, 151] on icon at bounding box center [882, 149] width 19 height 19
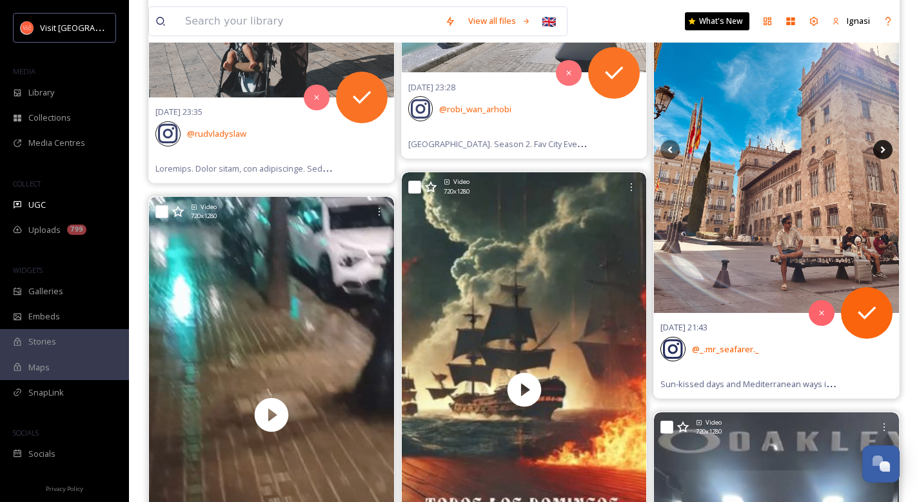
click at [876, 151] on icon at bounding box center [882, 149] width 19 height 19
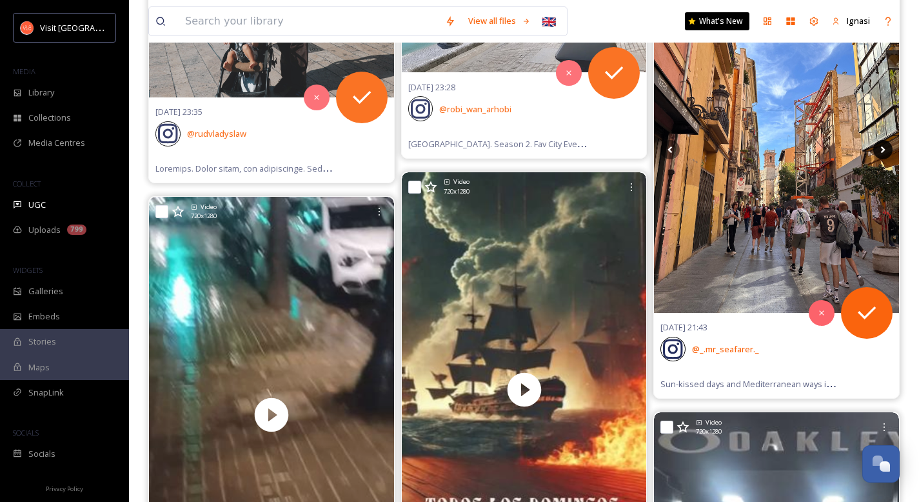
click at [876, 151] on icon at bounding box center [882, 149] width 19 height 19
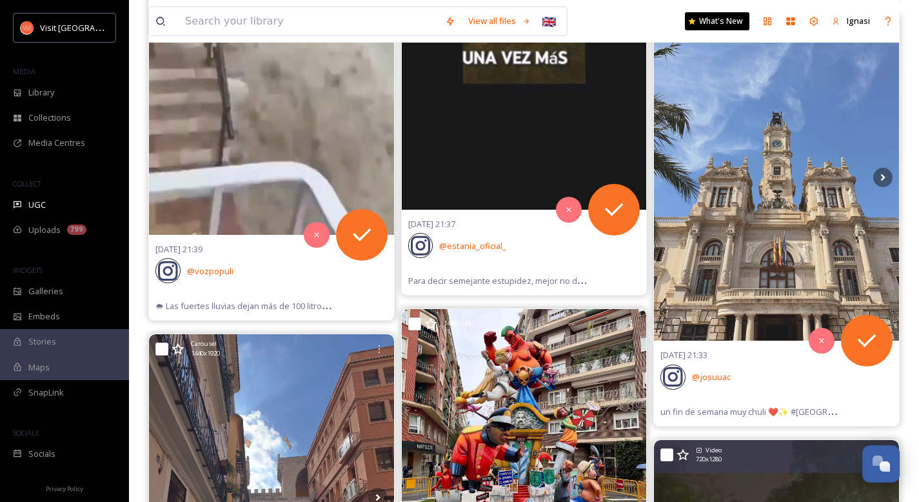
scroll to position [6490, 0]
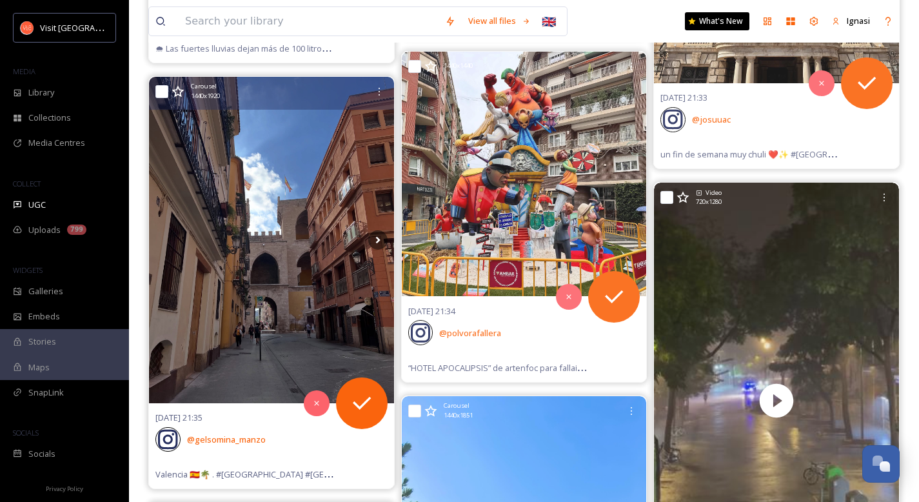
click at [295, 193] on img at bounding box center [271, 240] width 245 height 326
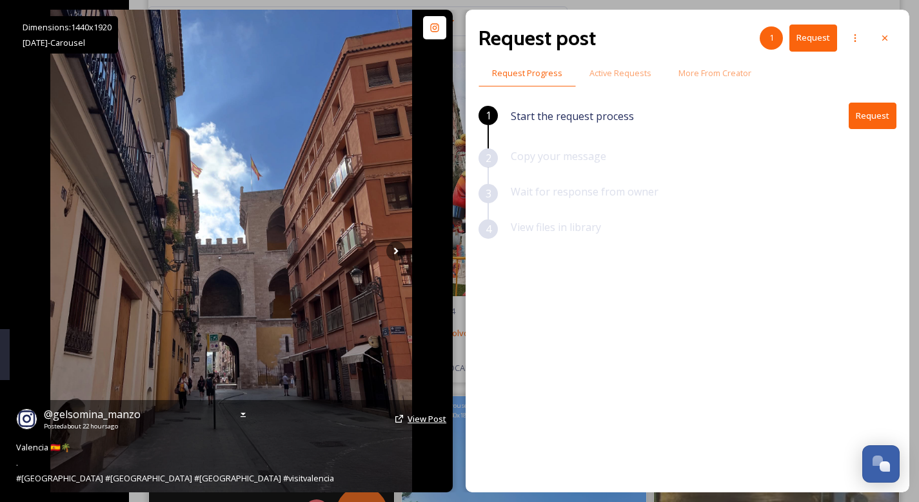
click at [424, 419] on span "View Post" at bounding box center [426, 419] width 39 height 12
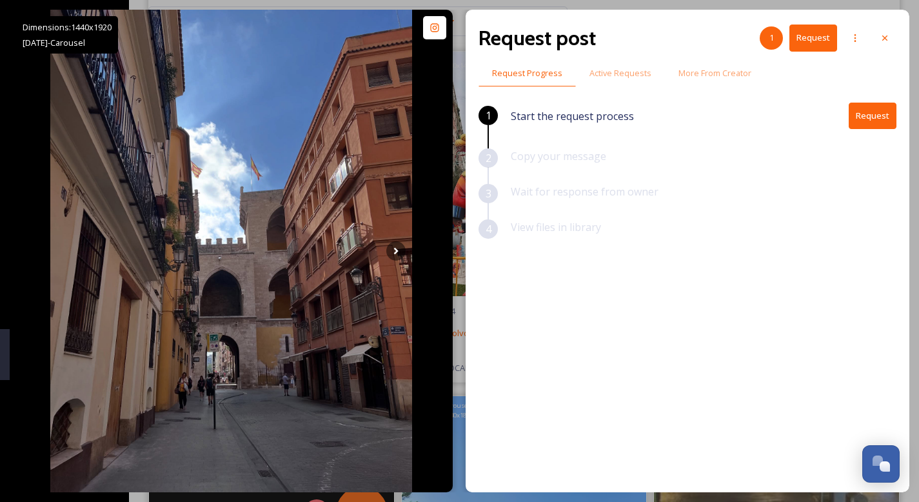
click at [886, 37] on icon at bounding box center [884, 38] width 10 height 10
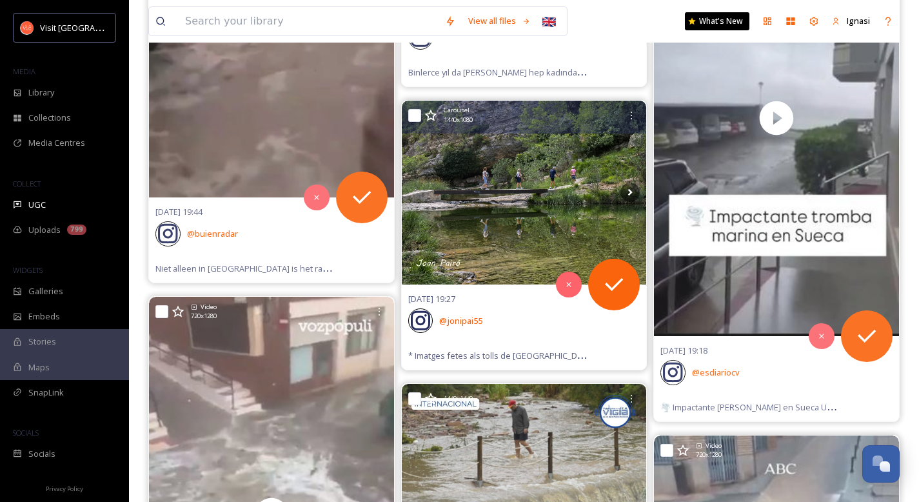
scroll to position [11998, 0]
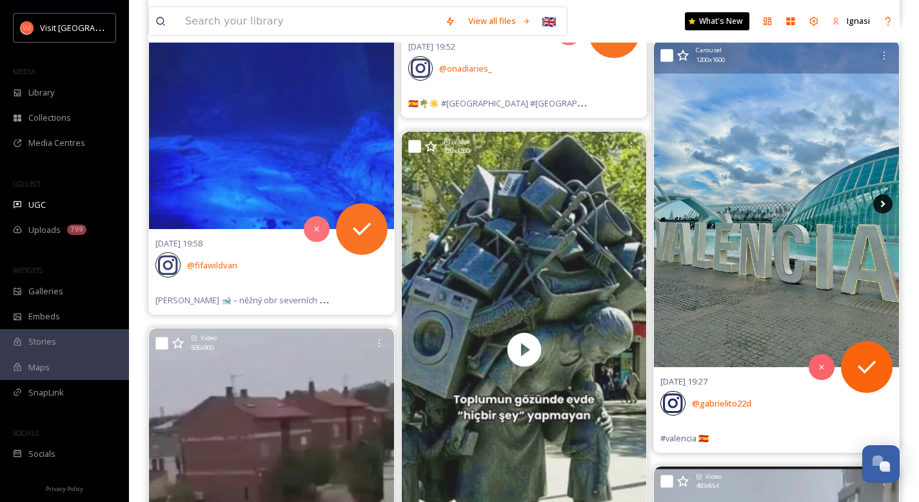
click at [882, 206] on icon at bounding box center [882, 203] width 19 height 19
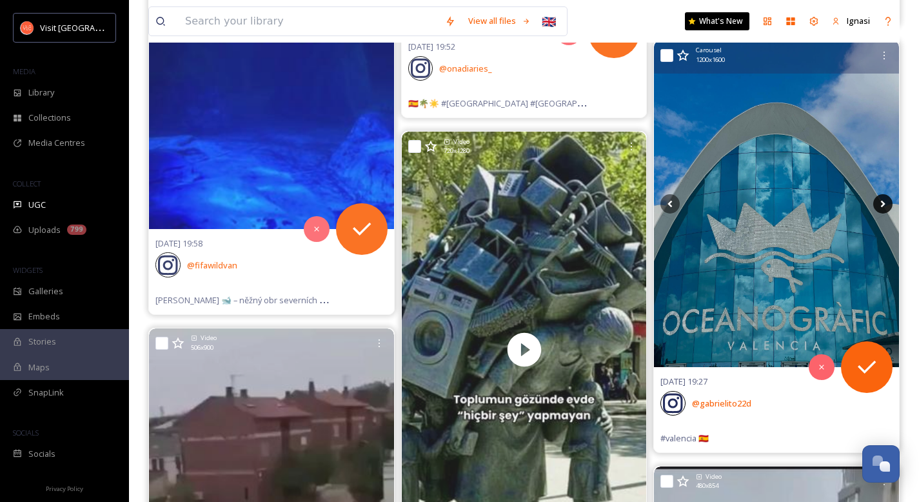
click at [882, 206] on icon at bounding box center [882, 203] width 19 height 19
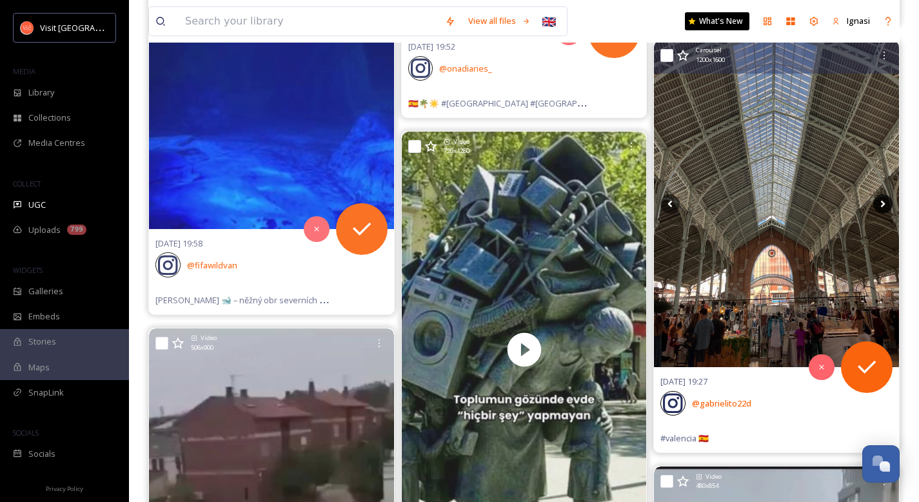
click at [882, 206] on icon at bounding box center [882, 203] width 19 height 19
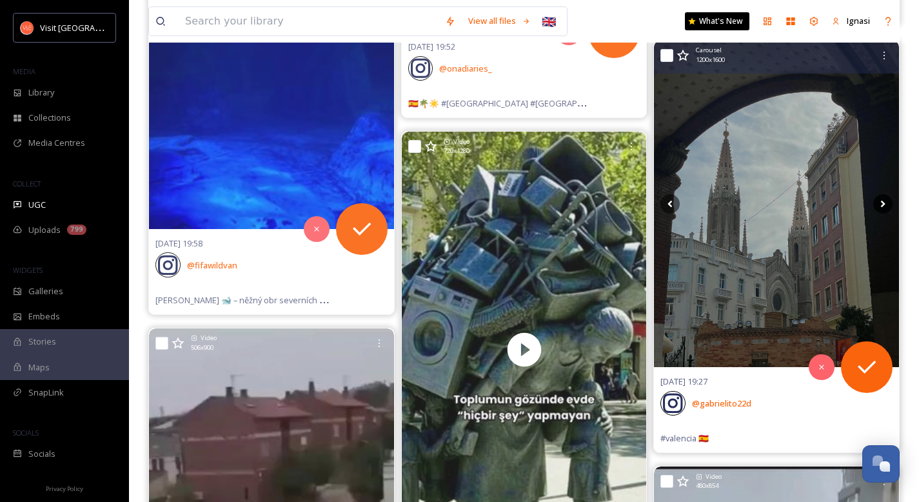
click at [882, 206] on icon at bounding box center [882, 203] width 19 height 19
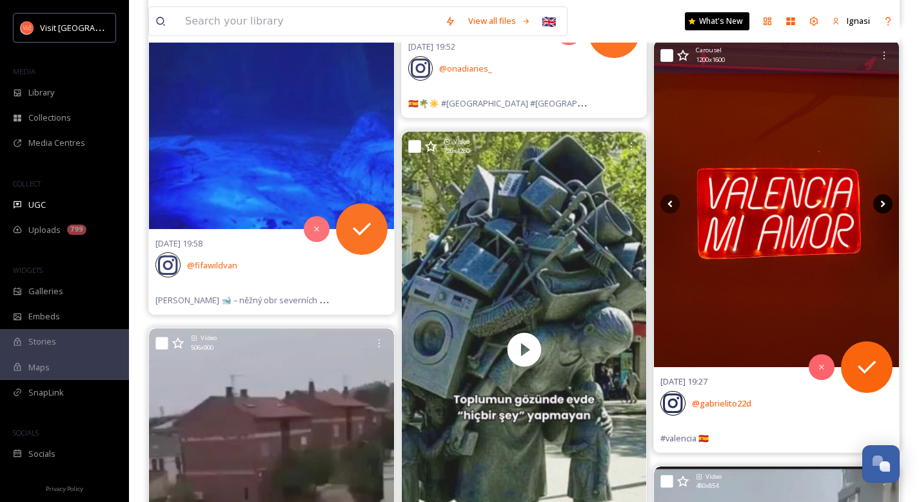
click at [882, 206] on icon at bounding box center [882, 203] width 19 height 19
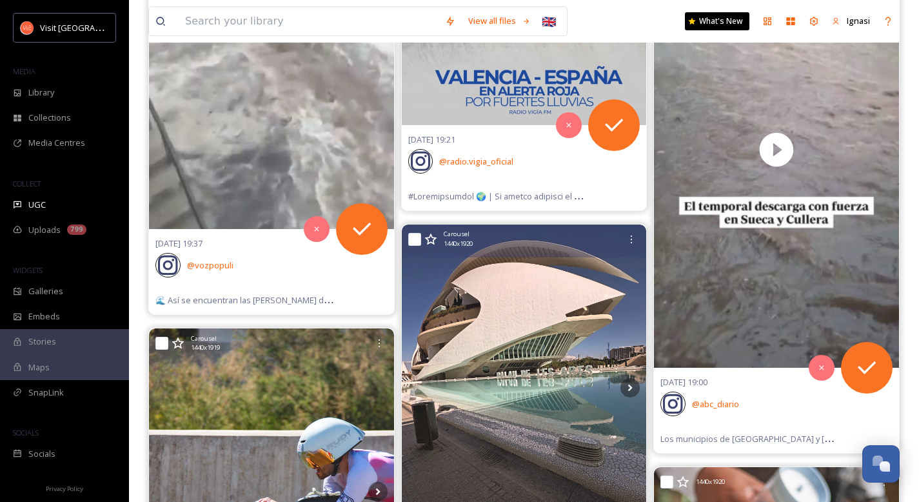
scroll to position [13070, 0]
